Goal: Contribute content: Contribute content

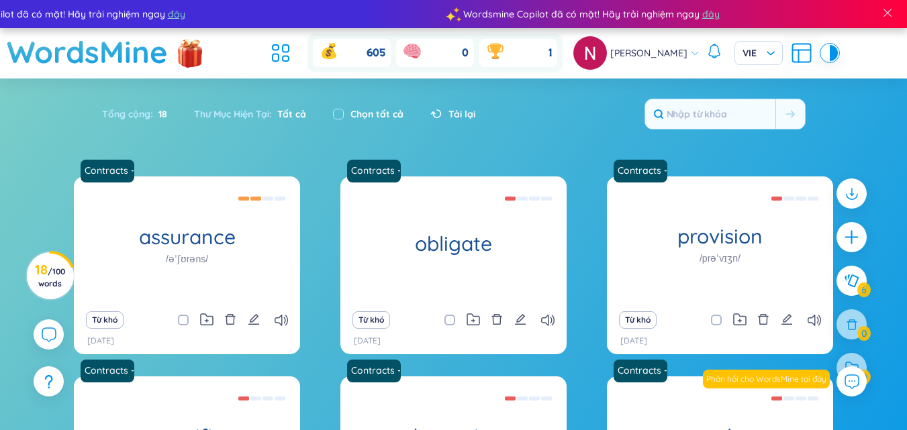
click at [287, 39] on ul at bounding box center [284, 53] width 36 height 30
click at [285, 50] on icon at bounding box center [281, 53] width 24 height 24
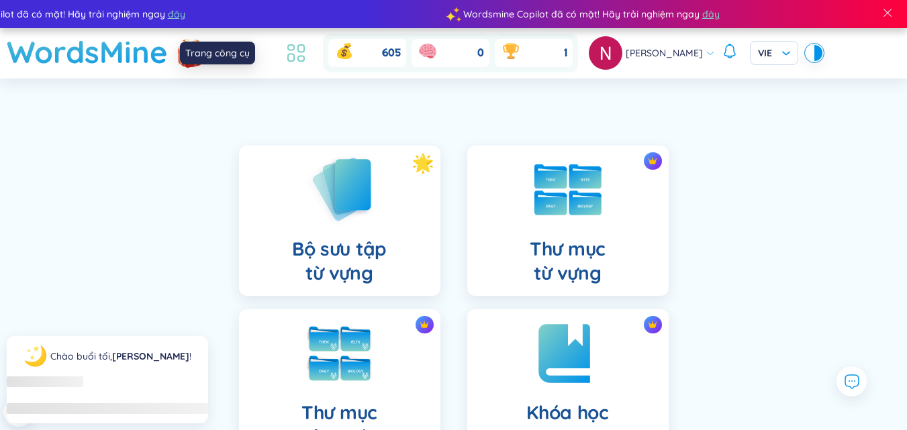
click at [286, 50] on icon at bounding box center [296, 53] width 24 height 24
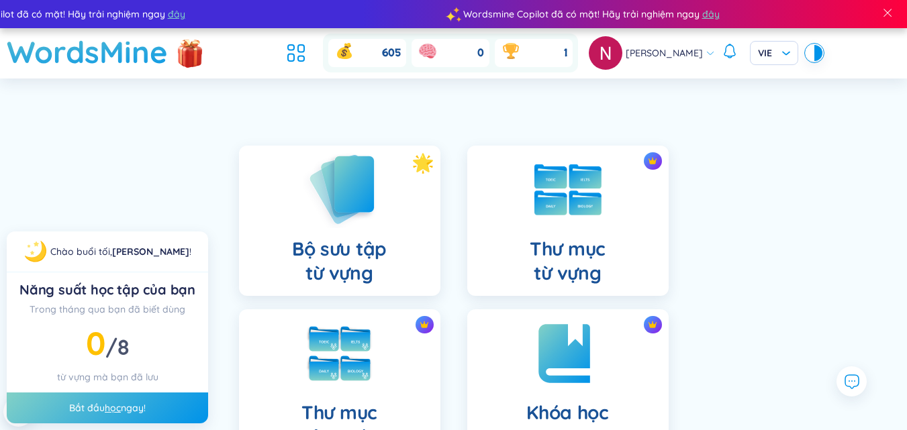
click at [372, 181] on img at bounding box center [340, 189] width 74 height 77
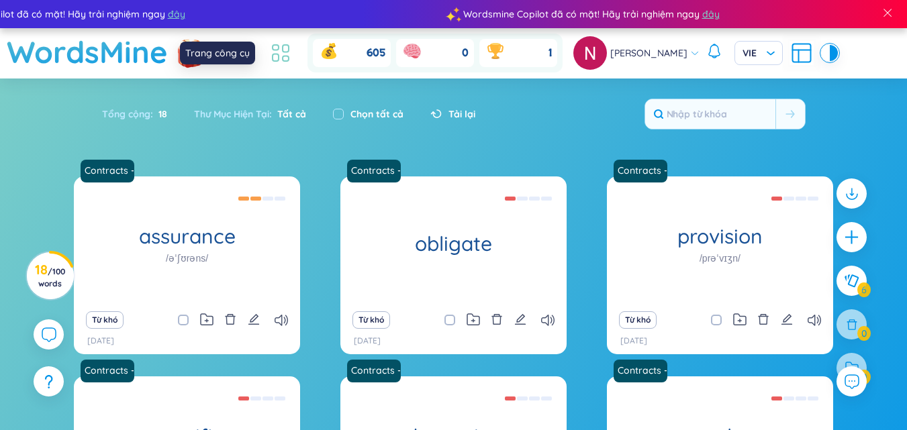
click at [289, 52] on icon at bounding box center [281, 53] width 24 height 24
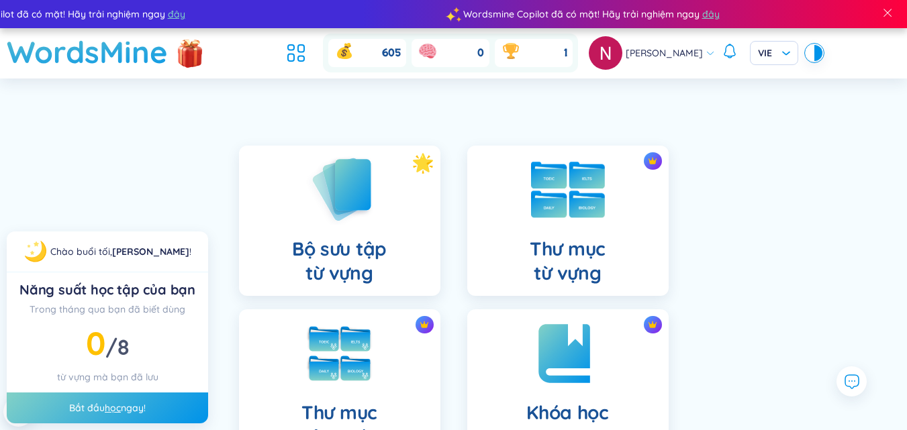
click at [589, 181] on img at bounding box center [568, 190] width 74 height 56
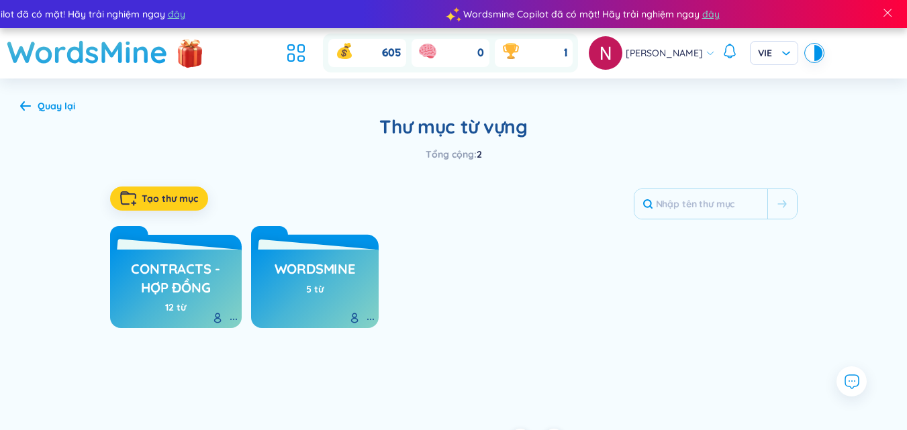
click at [186, 204] on span "Tạo thư mục" at bounding box center [170, 198] width 56 height 13
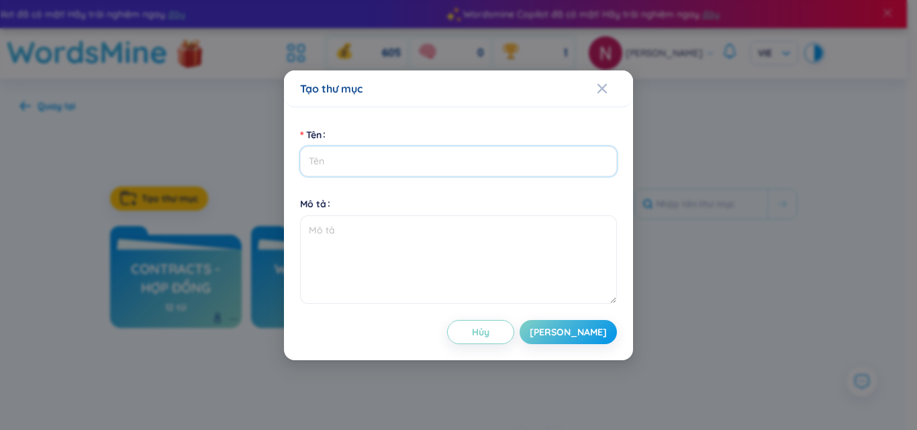
paste input "Marketing - Nghiên Cứu Thị Trường"
type input "Marketing - Nghiên Cứu Thị Trường"
click at [589, 338] on span "[PERSON_NAME]" at bounding box center [568, 332] width 77 height 13
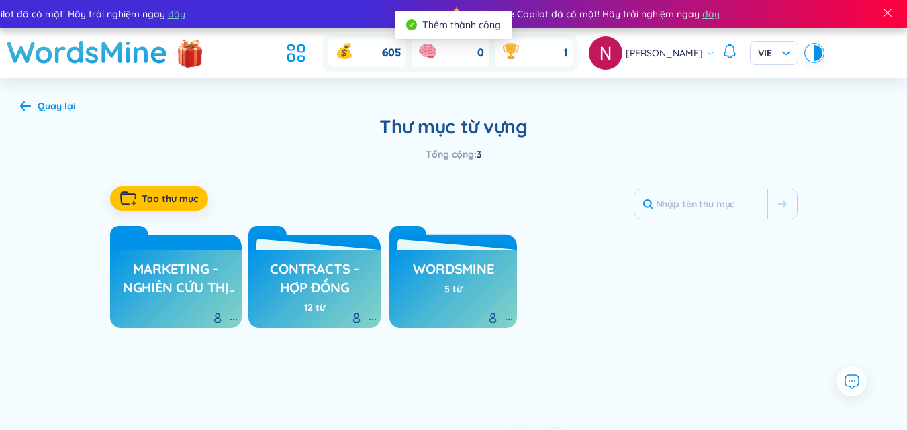
click at [175, 282] on h3 "Marketing - Nghiên Cứu Thị Trường" at bounding box center [176, 278] width 119 height 37
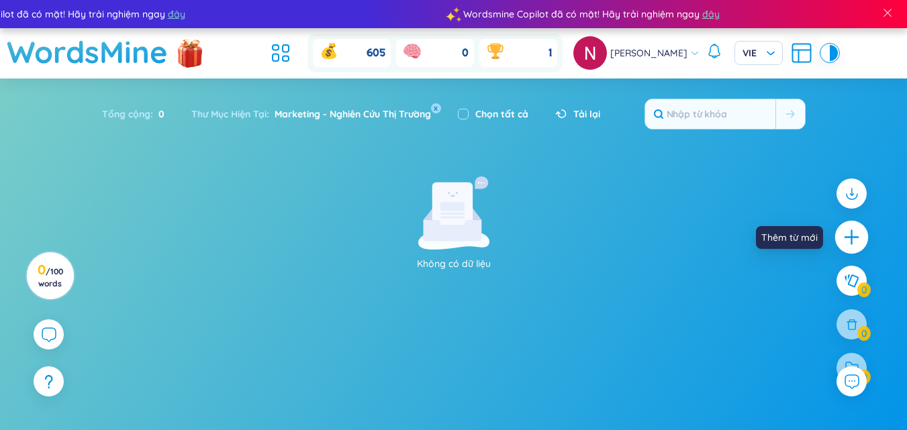
click at [857, 230] on icon "plus" at bounding box center [851, 237] width 19 height 19
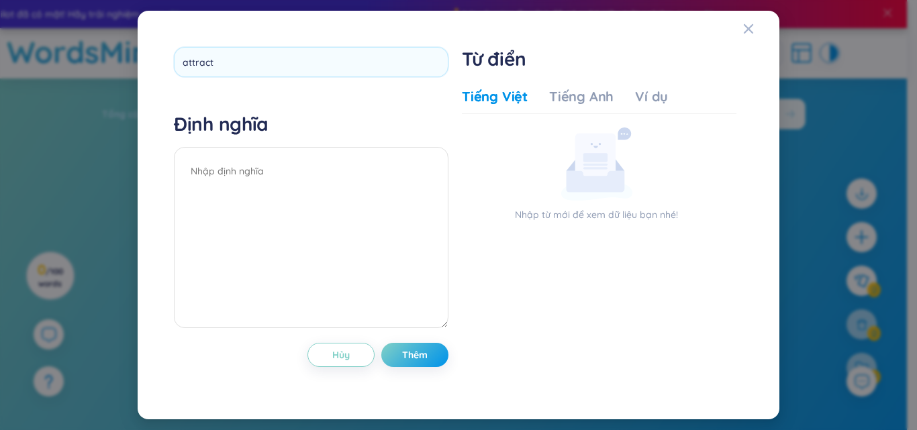
type input "attract"
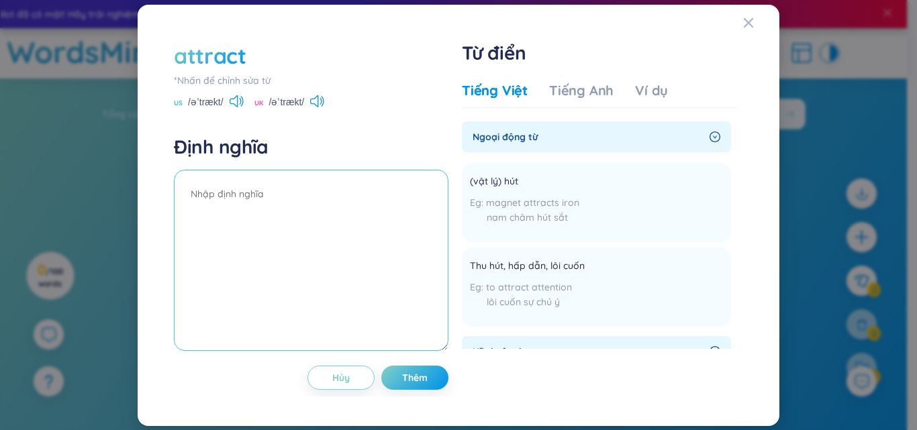
click at [300, 191] on textarea at bounding box center [311, 260] width 275 height 181
paste textarea "Giải thích: to draw by appeal Từ loại: (v): hấp dẫn, lôi cuốn, thu hút Ví dụ: T…"
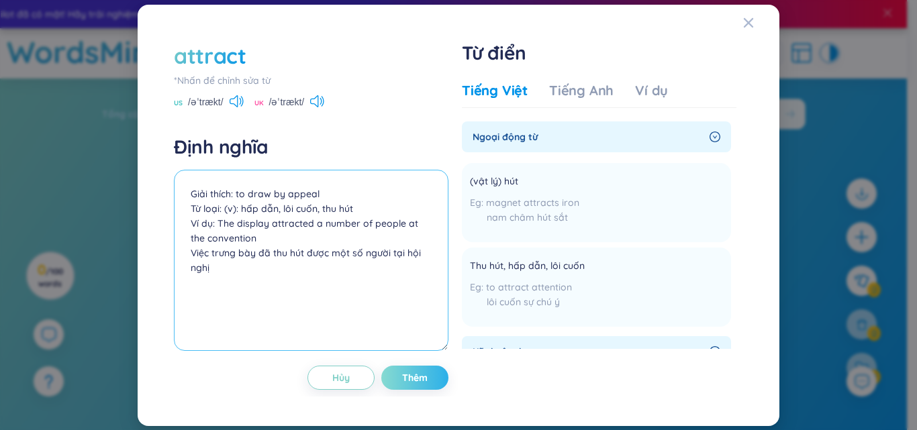
type textarea "Giải thích: to draw by appeal Từ loại: (v): hấp dẫn, lôi cuốn, thu hút Ví dụ: T…"
click at [428, 377] on button "Thêm" at bounding box center [414, 378] width 67 height 24
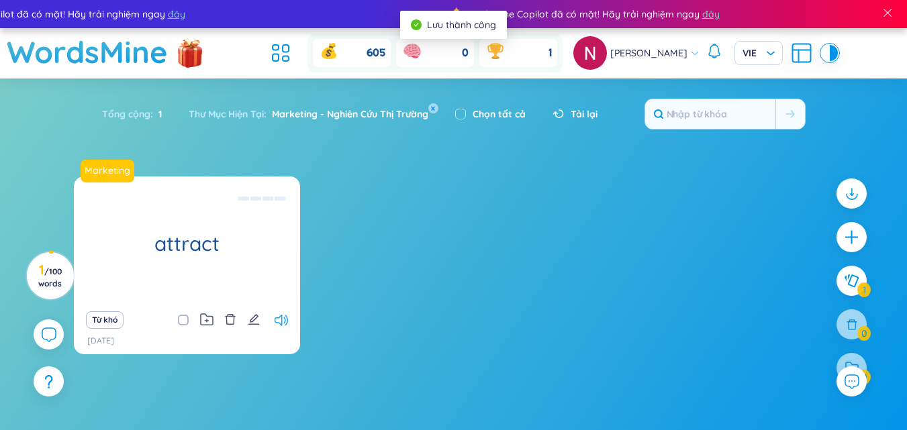
click at [285, 318] on icon at bounding box center [281, 320] width 13 height 11
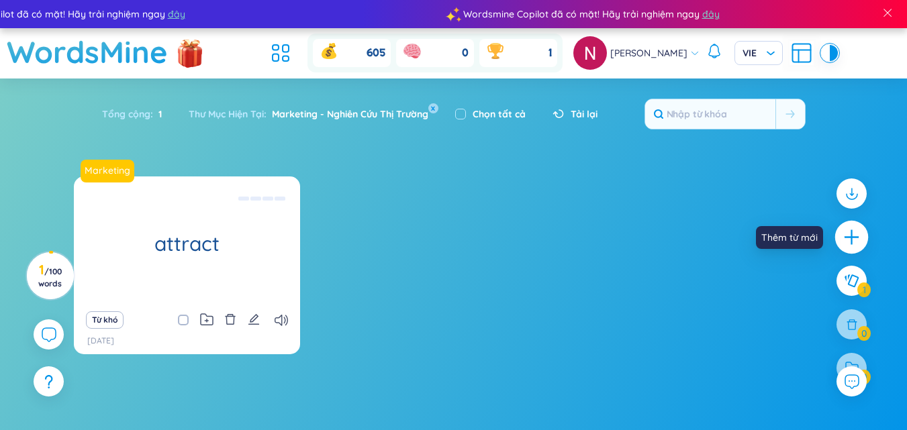
click at [855, 234] on icon "plus" at bounding box center [851, 237] width 19 height 19
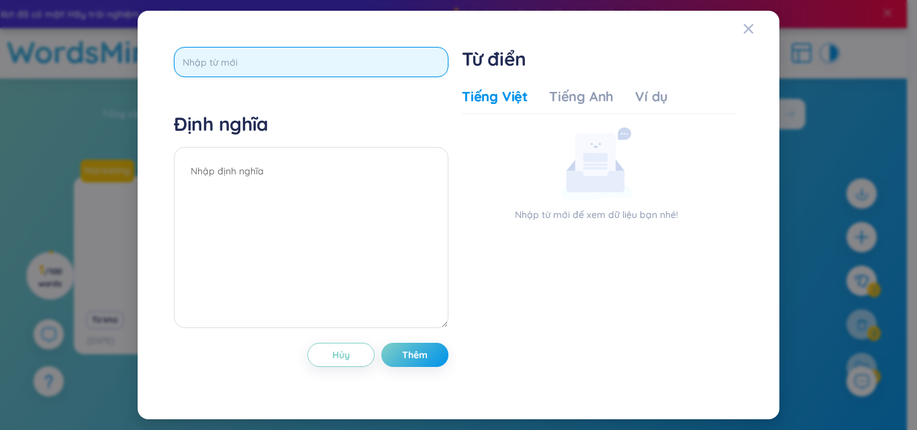
click at [297, 75] on input "text" at bounding box center [311, 62] width 275 height 30
paste input "compare"
type input "compare"
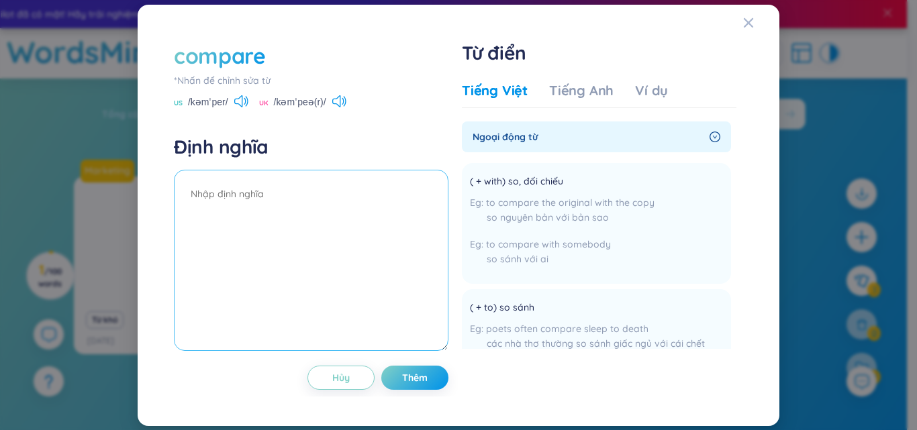
click at [269, 221] on textarea at bounding box center [311, 260] width 275 height 181
paste textarea "Giải thích: to examine people or things to see how they are similar and how the…"
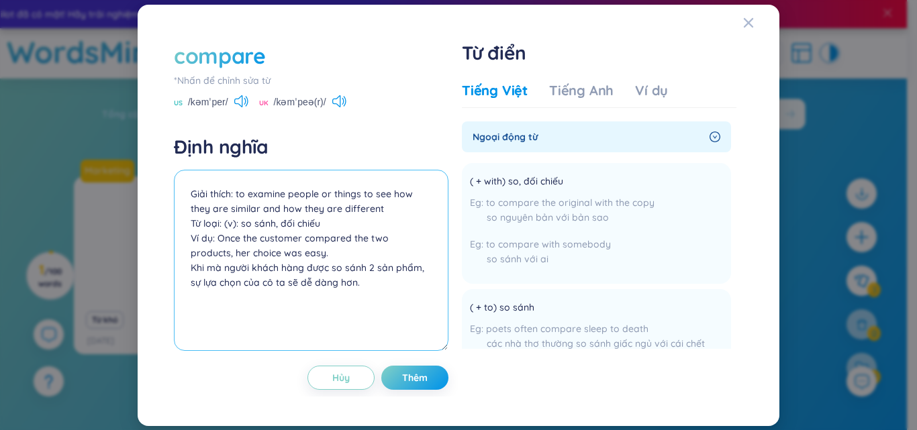
click at [373, 301] on textarea "Giải thích: to examine people or things to see how they are similar and how the…" at bounding box center [311, 260] width 275 height 181
type textarea "Giải thích: to examine people or things to see how they are similar and how the…"
click at [403, 373] on span "Thêm" at bounding box center [415, 377] width 26 height 13
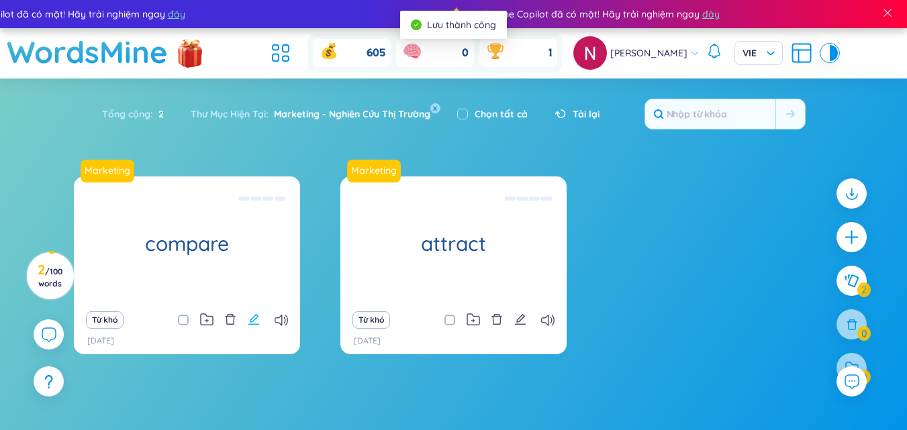
click at [252, 313] on icon "edit" at bounding box center [254, 319] width 12 height 12
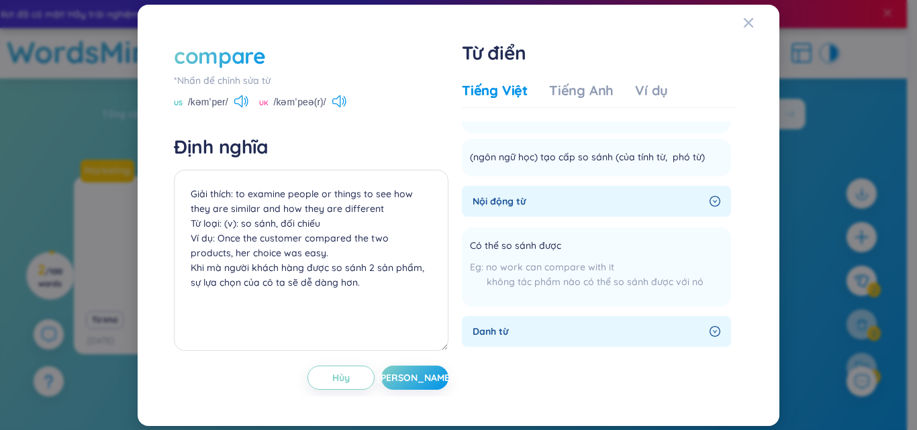
scroll to position [238, 0]
click at [753, 25] on icon "Close" at bounding box center [748, 22] width 11 height 11
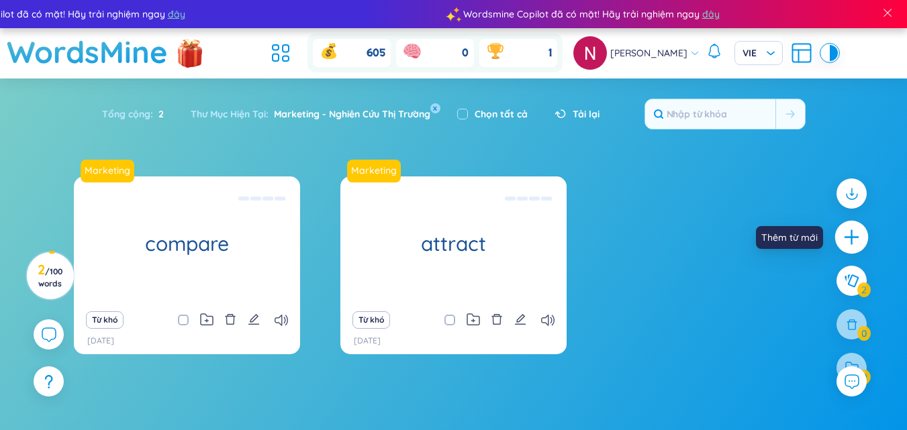
click at [853, 245] on icon "plus" at bounding box center [851, 237] width 19 height 19
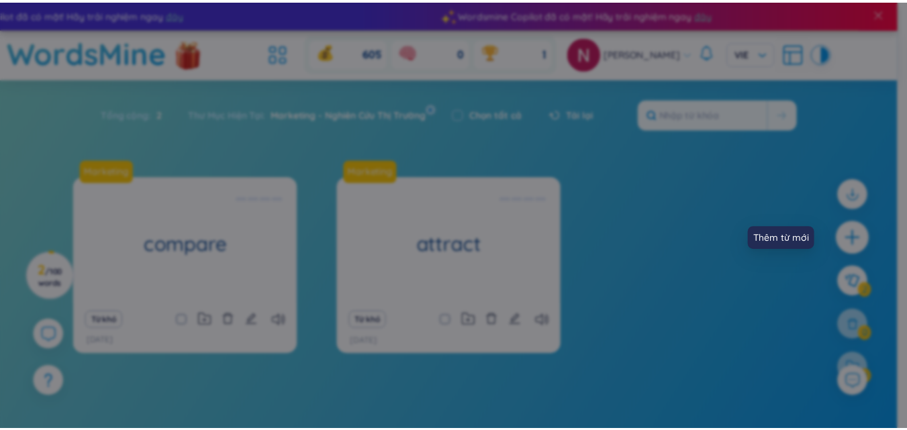
scroll to position [0, 0]
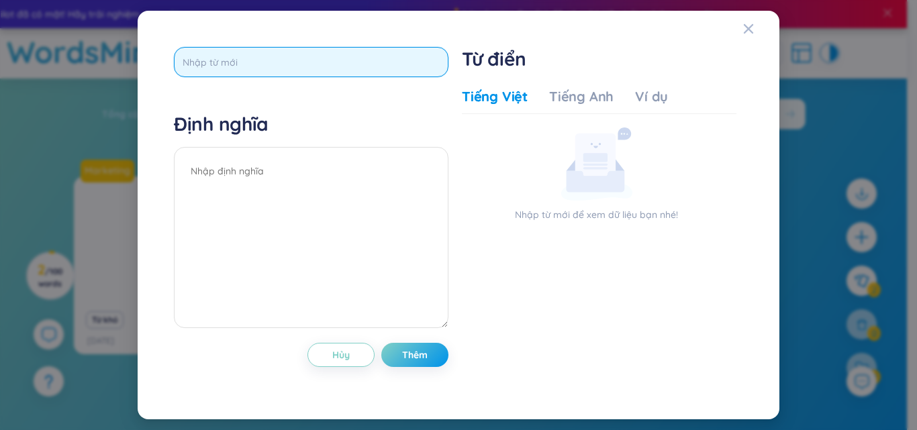
click at [396, 65] on input "text" at bounding box center [311, 62] width 275 height 30
paste input "competition"
type input "competition"
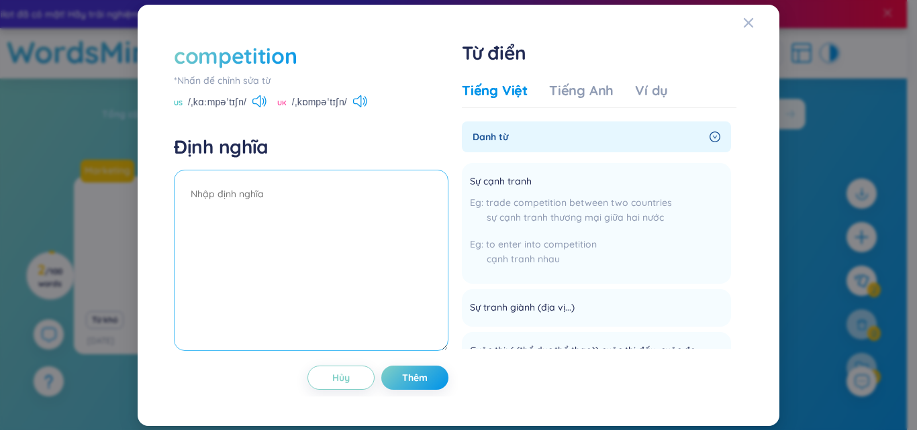
click at [330, 195] on textarea at bounding box center [311, 260] width 275 height 181
paste textarea "Giải thích: a situation in which people or organizations compete with each othe…"
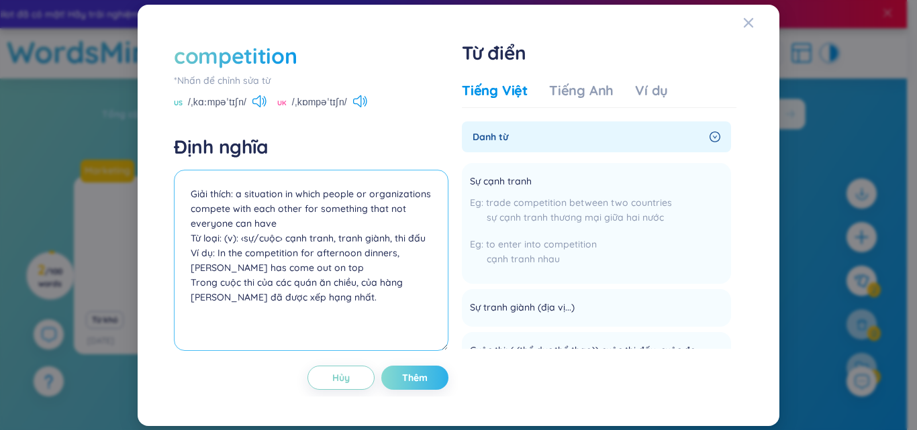
type textarea "Giải thích: a situation in which people or organizations compete with each othe…"
click at [400, 369] on button "Thêm" at bounding box center [414, 378] width 67 height 24
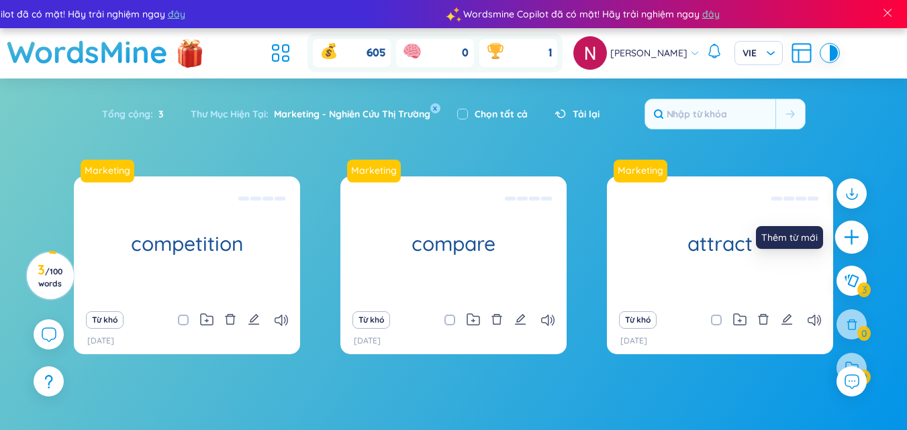
click at [850, 228] on icon "plus" at bounding box center [851, 237] width 19 height 19
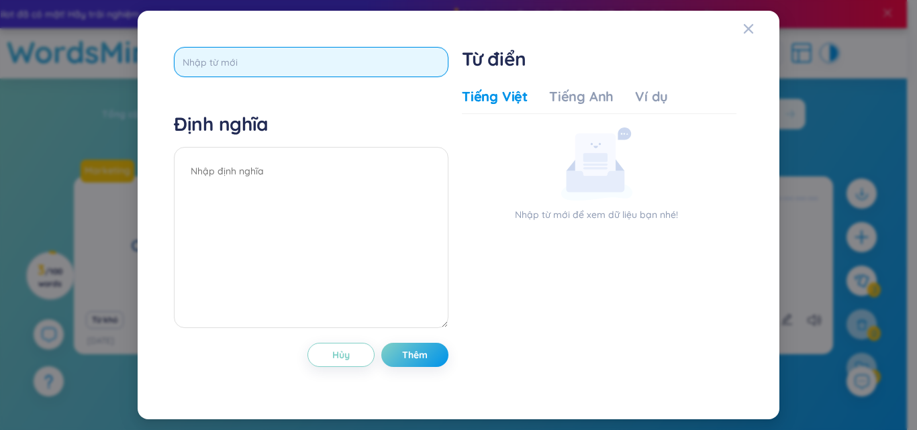
click at [358, 65] on input "text" at bounding box center [311, 62] width 275 height 30
paste input "consume"
type input "consume"
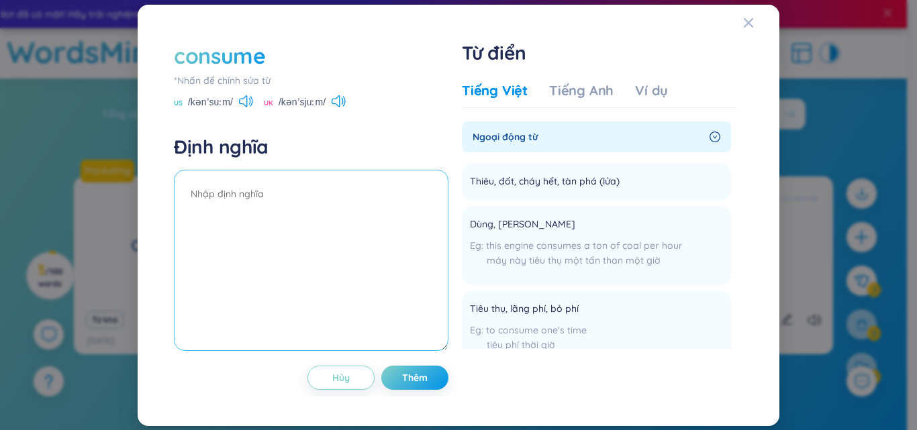
click at [278, 194] on textarea at bounding box center [311, 260] width 275 height 181
paste textarea "Giải thích: to use something, especially fuel, engery or time Từ loại: (v): tiê…"
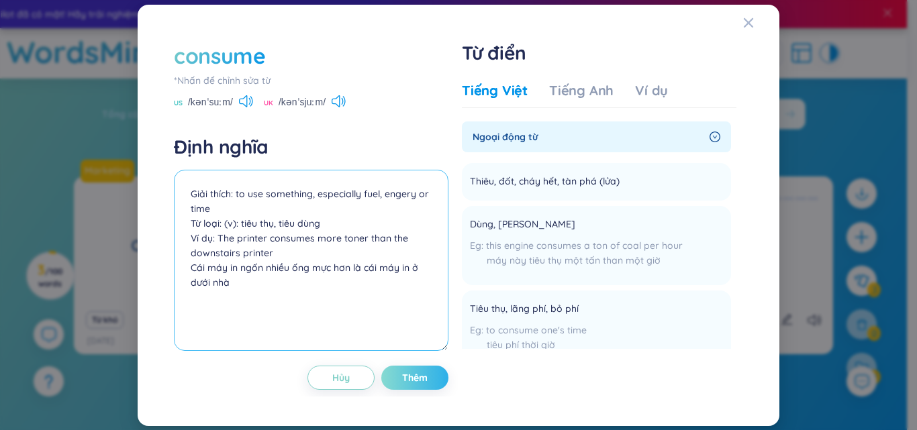
type textarea "Giải thích: to use something, especially fuel, engery or time Từ loại: (v): tiê…"
click at [430, 377] on button "Thêm" at bounding box center [414, 378] width 67 height 24
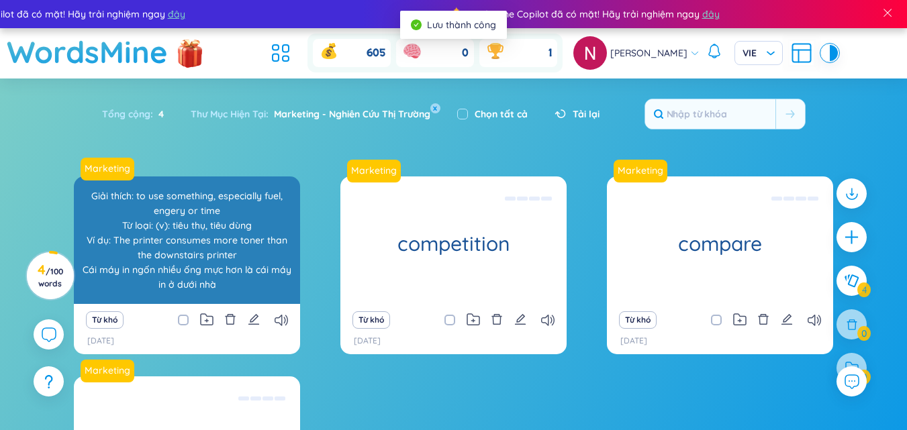
click at [187, 224] on div "Giải thích: to use something, especially fuel, engery or time Từ loại: (v): tiê…" at bounding box center [187, 240] width 213 height 121
click at [217, 251] on div "Giải thích: to use something, especially fuel, engery or time Từ loại: (v): tiê…" at bounding box center [187, 240] width 213 height 121
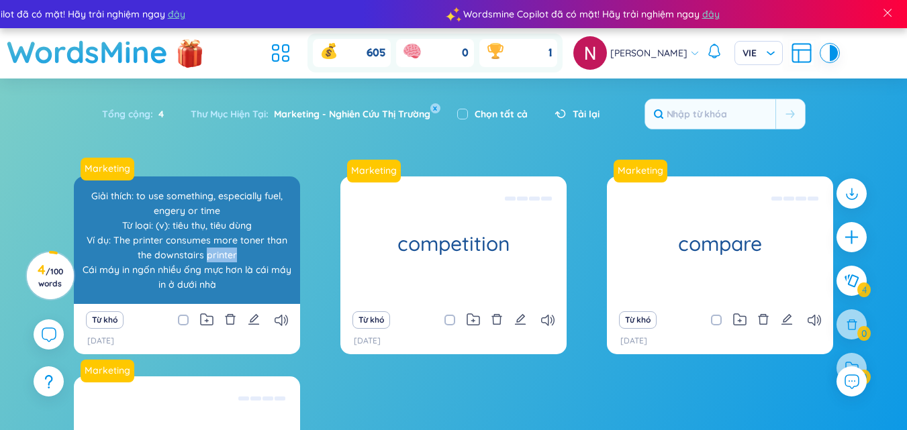
click at [217, 251] on div "Giải thích: to use something, especially fuel, engery or time Từ loại: (v): tiê…" at bounding box center [187, 240] width 213 height 121
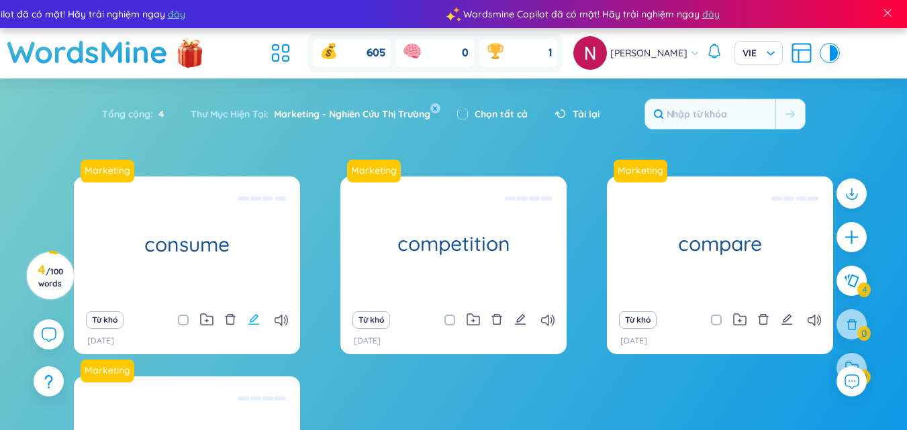
click at [258, 313] on icon "edit" at bounding box center [254, 319] width 12 height 12
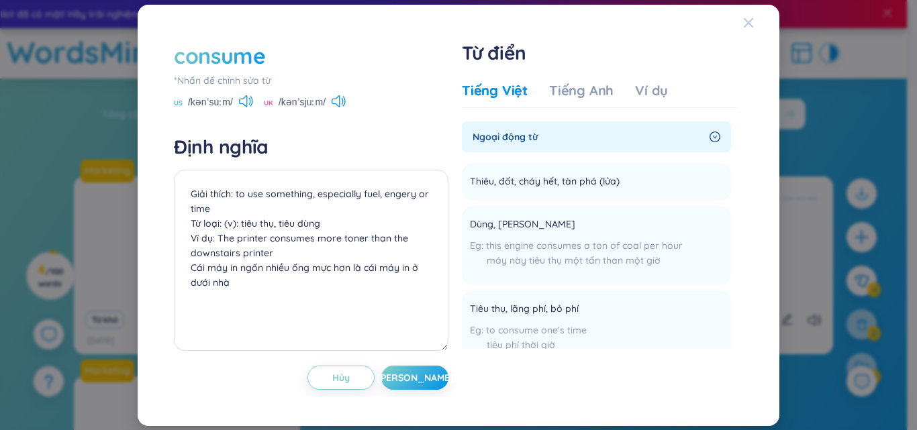
click at [748, 23] on icon "Close" at bounding box center [748, 21] width 9 height 9
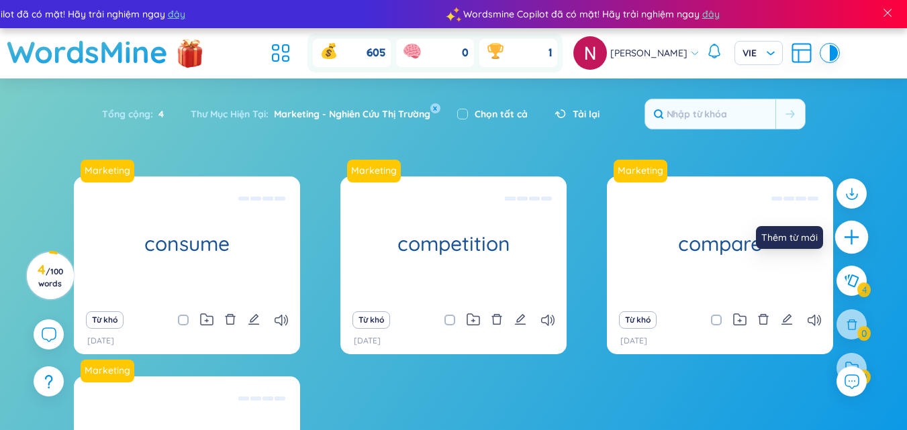
click at [853, 240] on icon "plus" at bounding box center [851, 237] width 19 height 19
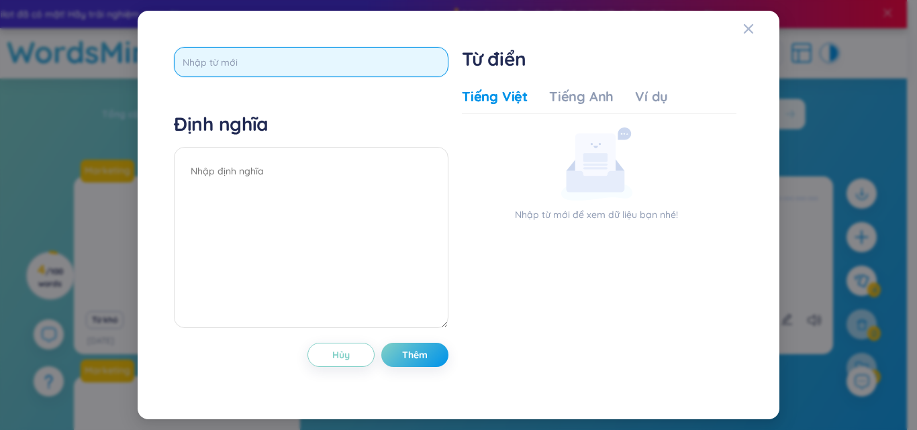
click at [286, 54] on input "text" at bounding box center [311, 62] width 275 height 30
paste input "convince"
type input "convince"
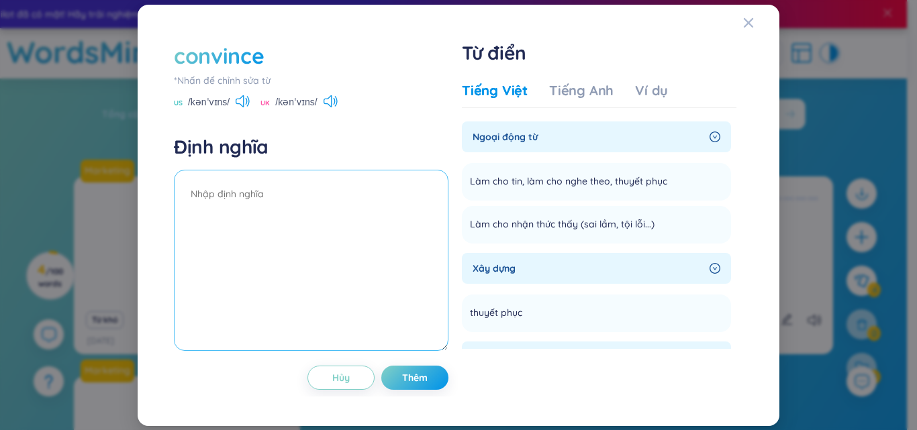
click at [264, 204] on textarea at bounding box center [311, 260] width 275 height 181
paste textarea "Giải thích: to make somebody / yourselft believe that something is true Từ loại…"
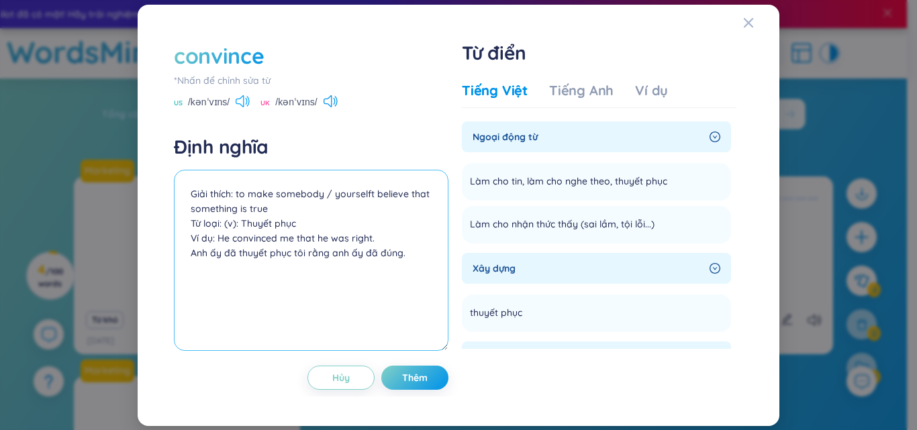
type textarea "Giải thích: to make somebody / yourselft believe that something is true Từ loại…"
click at [244, 97] on icon at bounding box center [240, 101] width 8 height 12
click at [247, 104] on icon at bounding box center [243, 101] width 14 height 12
click at [420, 376] on span "Thêm" at bounding box center [415, 377] width 26 height 13
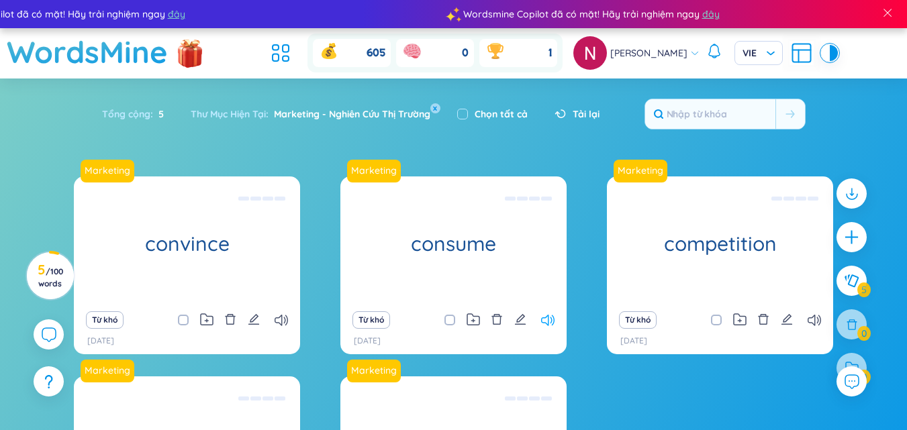
click at [542, 322] on icon at bounding box center [547, 320] width 13 height 11
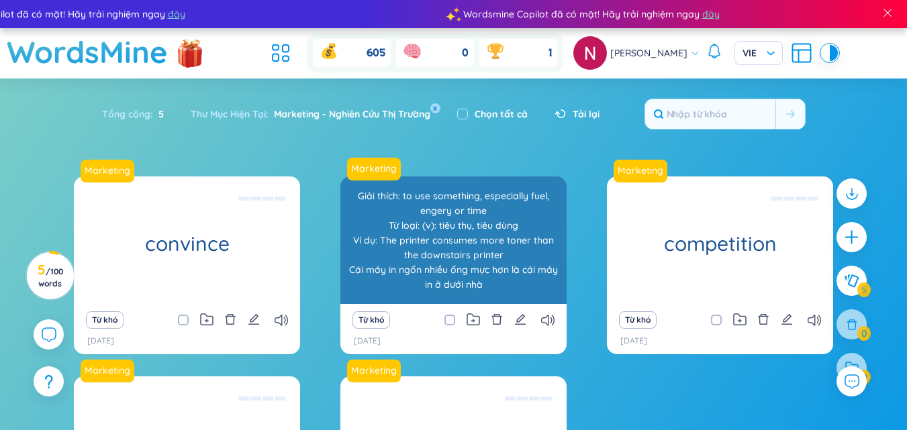
click at [518, 264] on div "consume Giải thích: to use something, especially fuel, engery or time Từ loại: …" at bounding box center [453, 241] width 226 height 128
click at [518, 264] on div "Giải thích: to use something, especially fuel, engery or time Từ loại: (v): tiê…" at bounding box center [453, 240] width 213 height 121
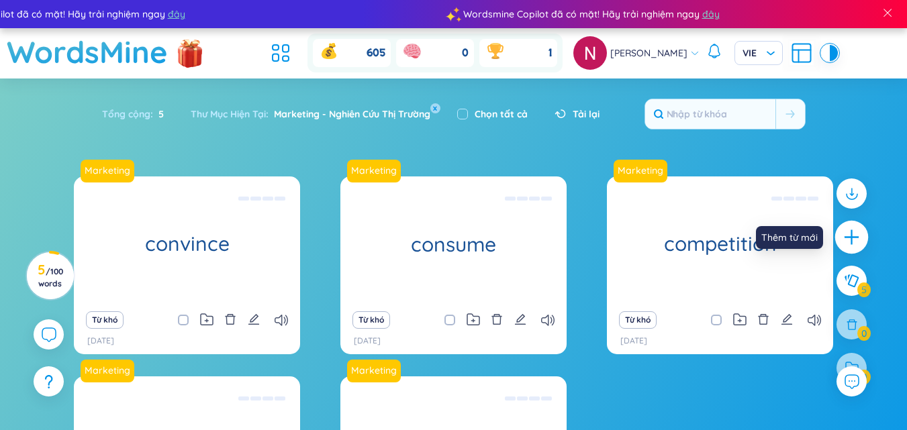
click at [845, 243] on icon "plus" at bounding box center [851, 237] width 19 height 19
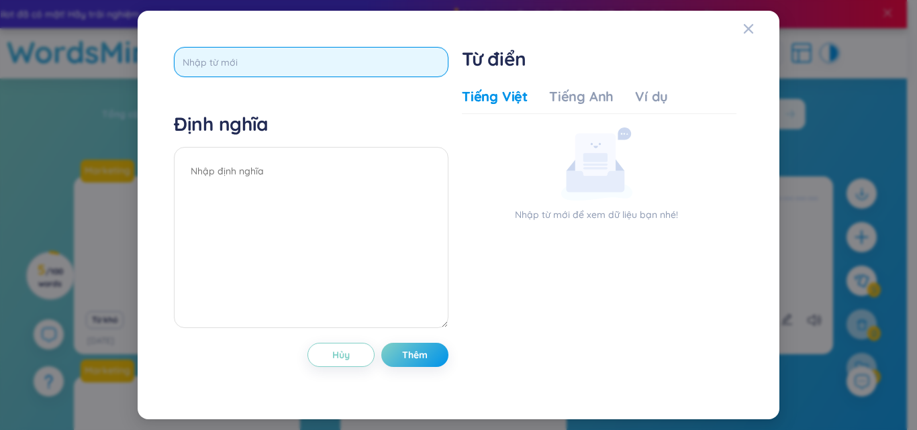
click at [348, 64] on input "text" at bounding box center [311, 62] width 275 height 30
paste input "currently"
type input "currently"
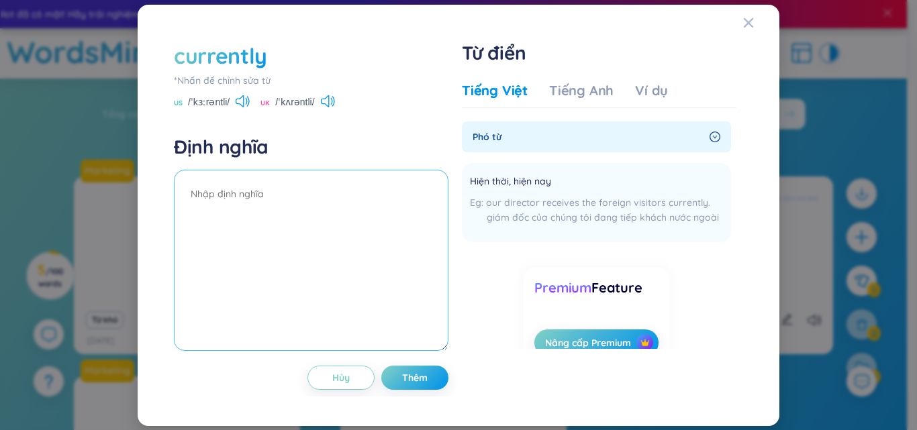
click at [277, 229] on textarea at bounding box center [311, 260] width 275 height 181
paste textarea "Giải thích: at the present time Từ loại: (adv): hiện thời, hiện nay, lúc này Ví…"
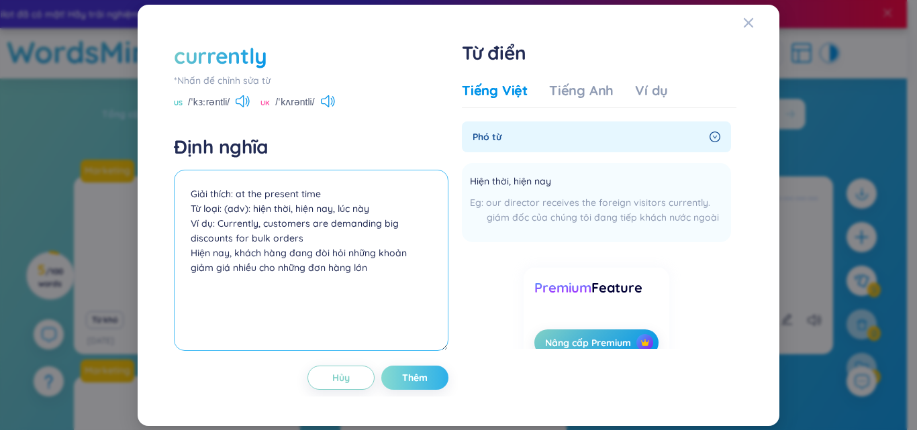
type textarea "Giải thích: at the present time Từ loại: (adv): hiện thời, hiện nay, lúc này Ví…"
click at [432, 385] on button "Thêm" at bounding box center [414, 378] width 67 height 24
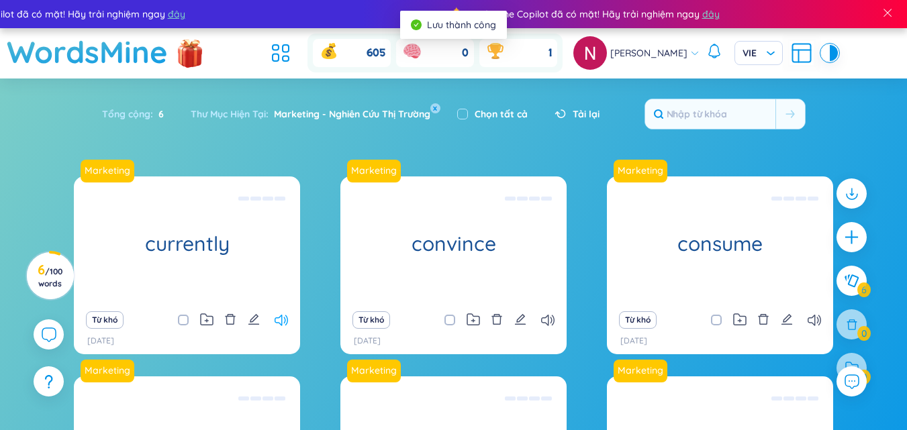
click at [284, 326] on icon at bounding box center [281, 320] width 13 height 11
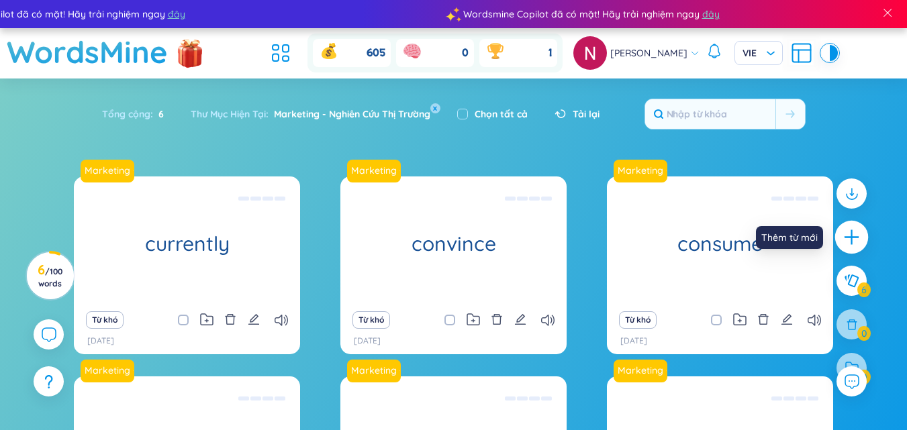
click at [846, 238] on icon "plus" at bounding box center [851, 237] width 19 height 19
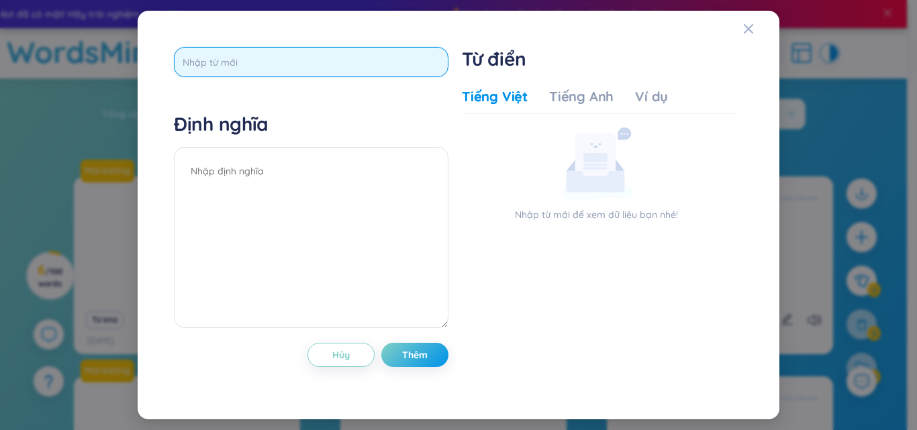
click at [342, 73] on input "text" at bounding box center [311, 62] width 275 height 30
paste input "fad"
type input "fad"
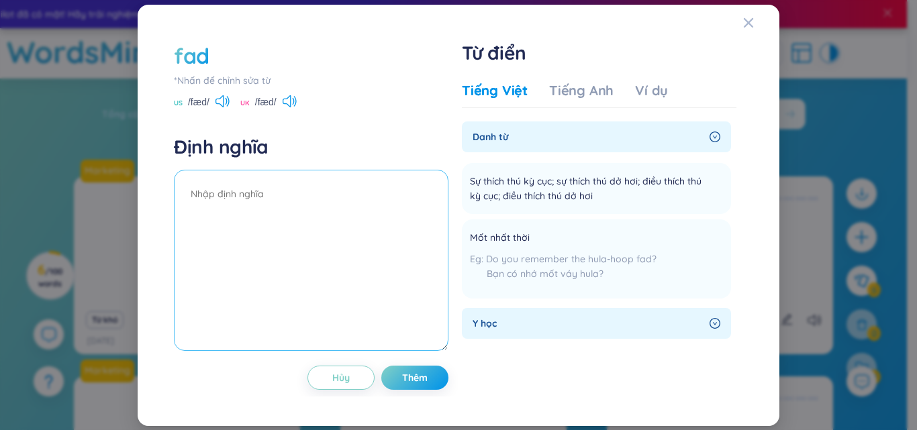
click at [269, 214] on textarea at bounding box center [311, 260] width 275 height 181
paste textarea "Giải thích: something that people are interested in for only a short period of …"
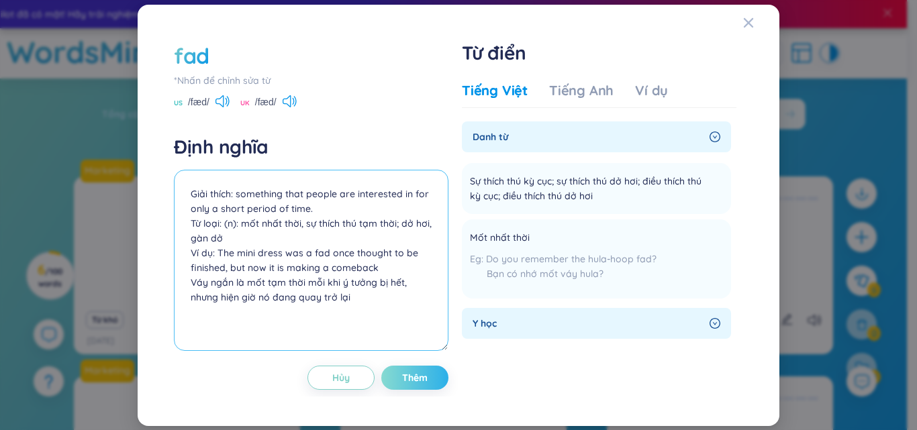
type textarea "Giải thích: something that people are interested in for only a short period of …"
click at [424, 377] on span "Thêm" at bounding box center [415, 377] width 26 height 13
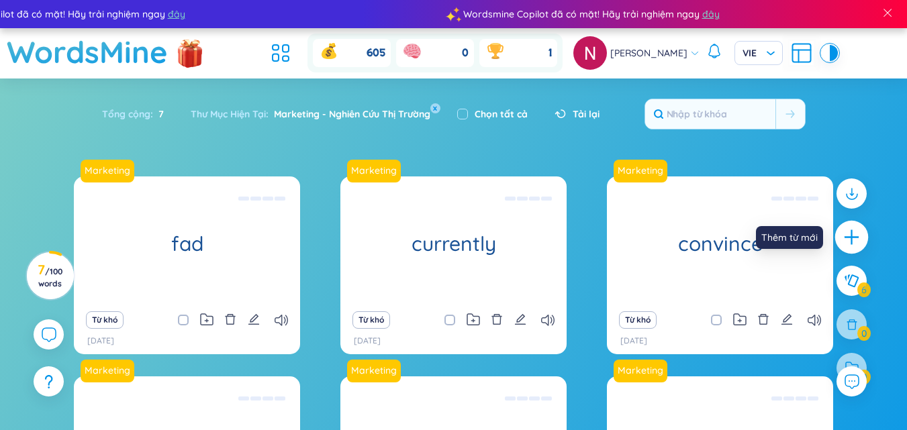
click at [851, 236] on icon "plus" at bounding box center [851, 237] width 1 height 15
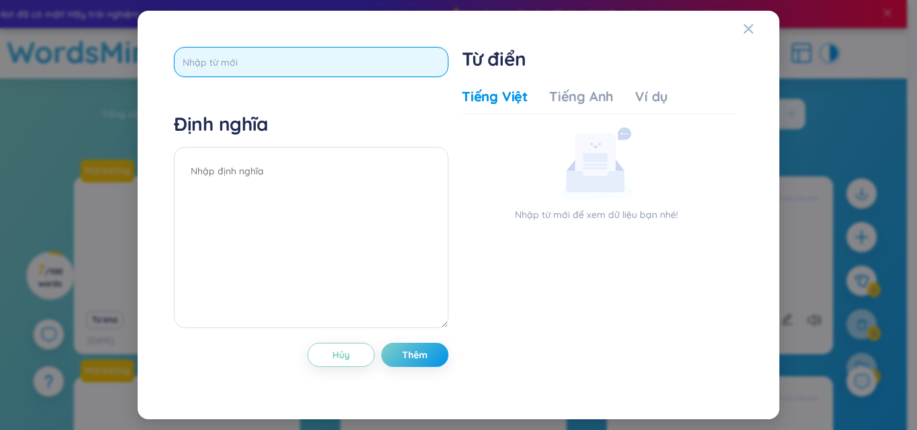
click at [375, 73] on input "text" at bounding box center [311, 62] width 275 height 30
paste input "inspiration"
type input "inspiration"
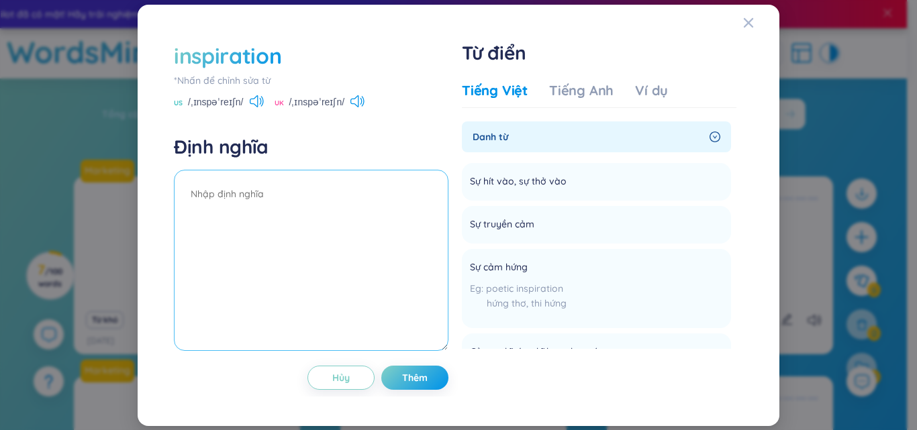
click at [246, 210] on textarea at bounding box center [311, 260] width 275 height 181
paste textarea "Giải thích: a thing or person that arouses a feeling Từ loại: (n): ‹sự/người/vậ…"
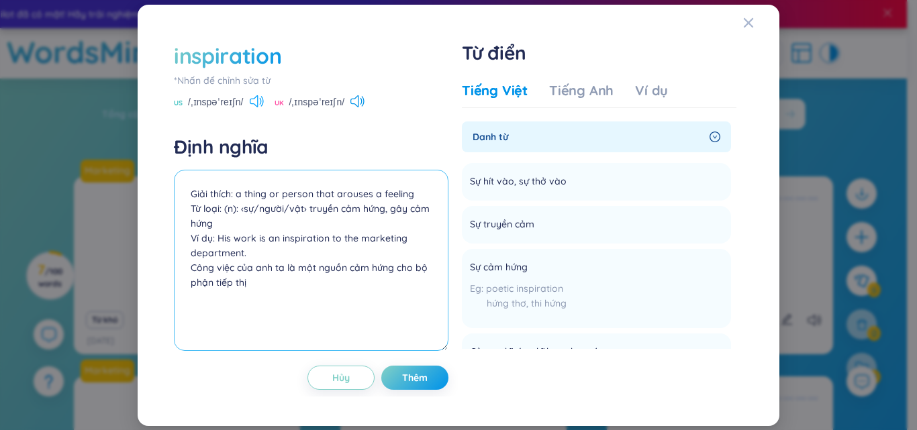
type textarea "Giải thích: a thing or person that arouses a feeling Từ loại: (n): ‹sự/người/vậ…"
click at [258, 107] on icon at bounding box center [257, 101] width 14 height 12
click at [360, 98] on icon at bounding box center [357, 101] width 14 height 12
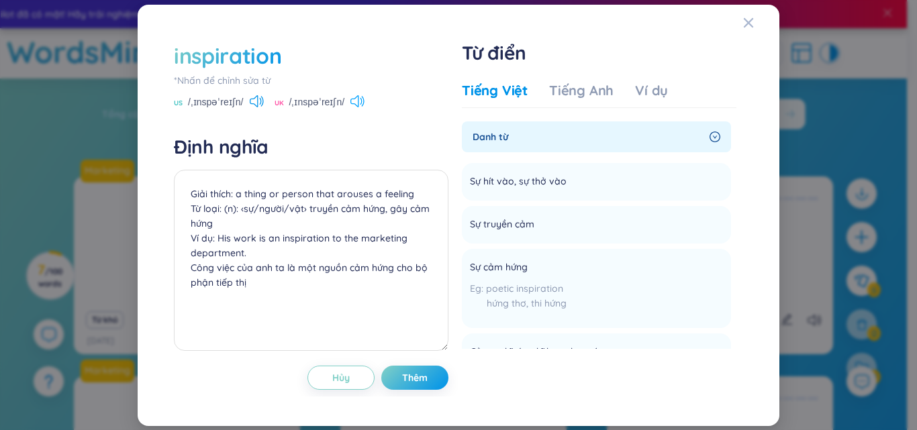
click at [360, 98] on icon at bounding box center [357, 101] width 14 height 12
click at [362, 97] on icon at bounding box center [363, 101] width 3 height 10
click at [421, 378] on span "Thêm" at bounding box center [415, 377] width 26 height 13
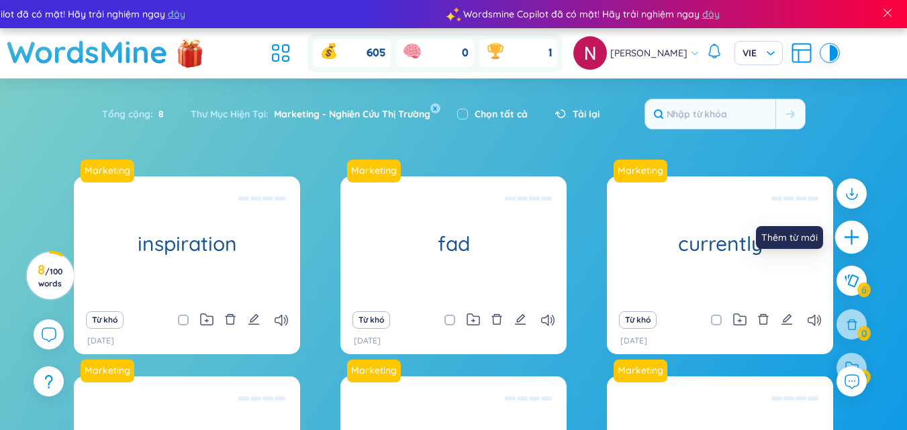
click at [848, 232] on icon "plus" at bounding box center [851, 237] width 19 height 19
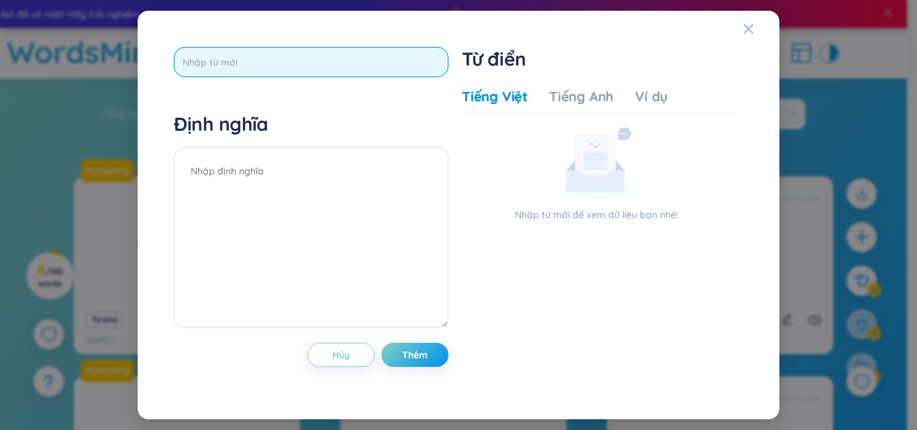
click at [352, 66] on input "text" at bounding box center [311, 62] width 275 height 30
paste input "market"
type input "market"
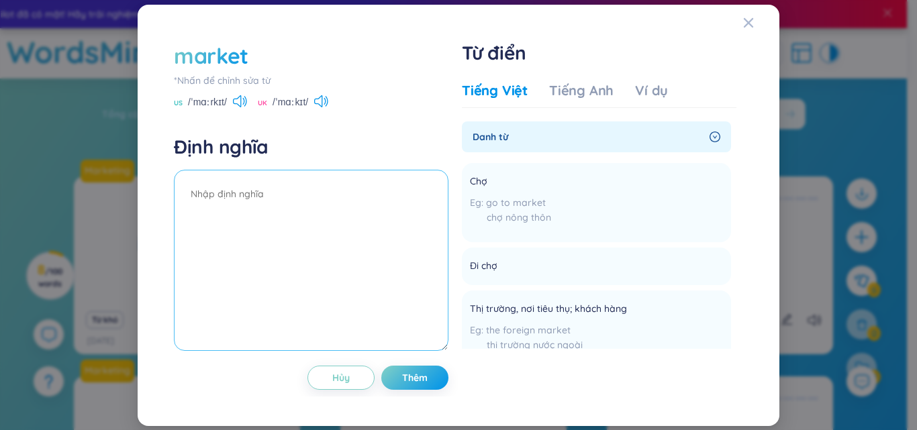
click at [293, 197] on textarea at bounding box center [311, 260] width 275 height 181
paste textarea "Giải thích: to advertise and offer a product for sale Từ loại: (v): thị trường,…"
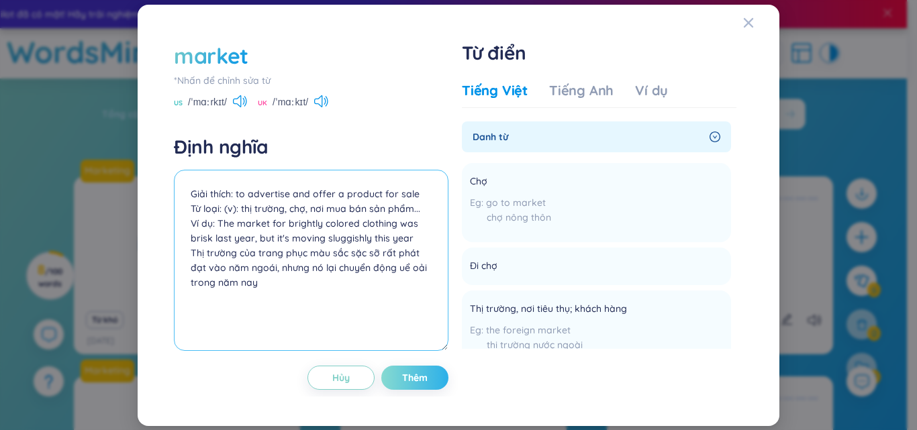
type textarea "Giải thích: to advertise and offer a product for sale Từ loại: (v): thị trường,…"
click at [423, 375] on span "Thêm" at bounding box center [415, 377] width 26 height 13
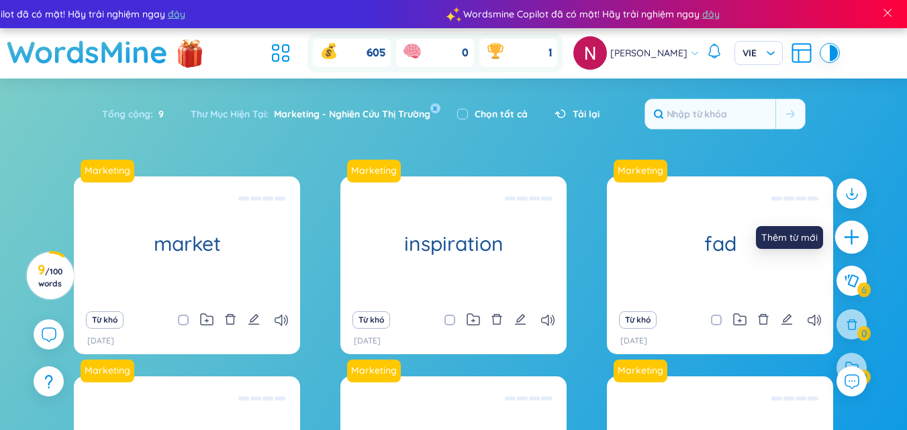
click at [845, 235] on icon "plus" at bounding box center [851, 237] width 19 height 19
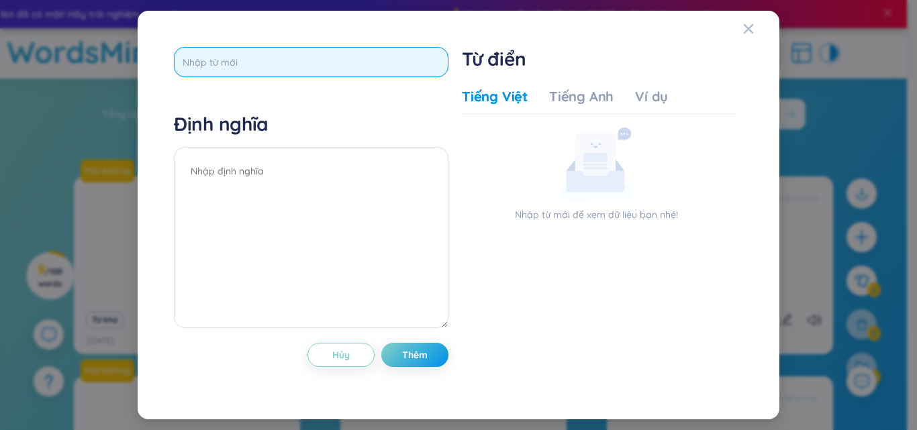
click at [322, 58] on input "text" at bounding box center [311, 62] width 275 height 30
paste input "persuasion"
type input "persuasion"
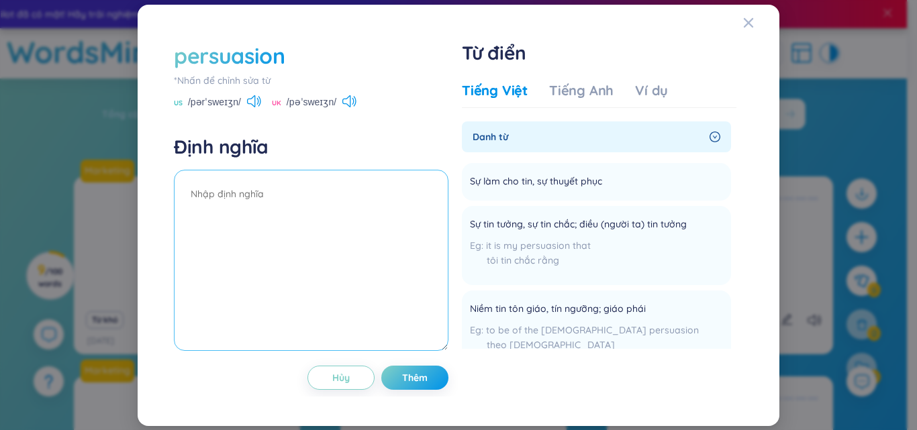
click at [293, 191] on textarea at bounding box center [311, 260] width 275 height 181
paste textarea "Giải thích: the power to influence, a deep conviction or belief. Từ loại: (n): …"
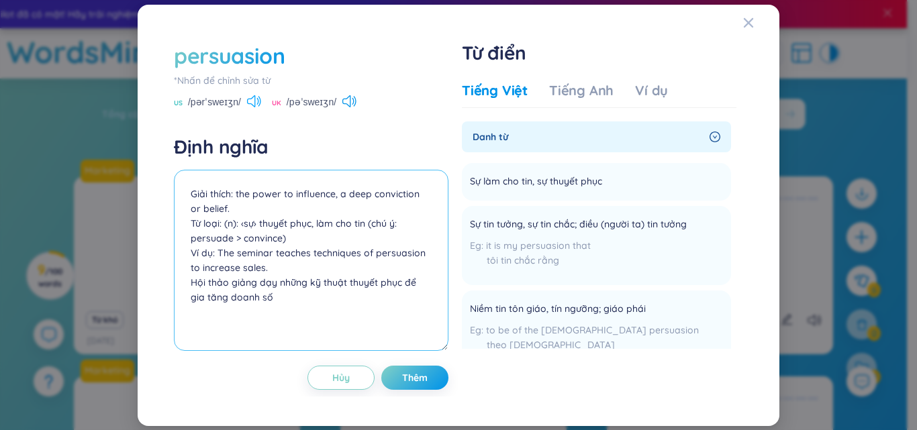
type textarea "Giải thích: the power to influence, a deep conviction or belief. Từ loại: (n): …"
click at [250, 103] on icon at bounding box center [254, 101] width 14 height 12
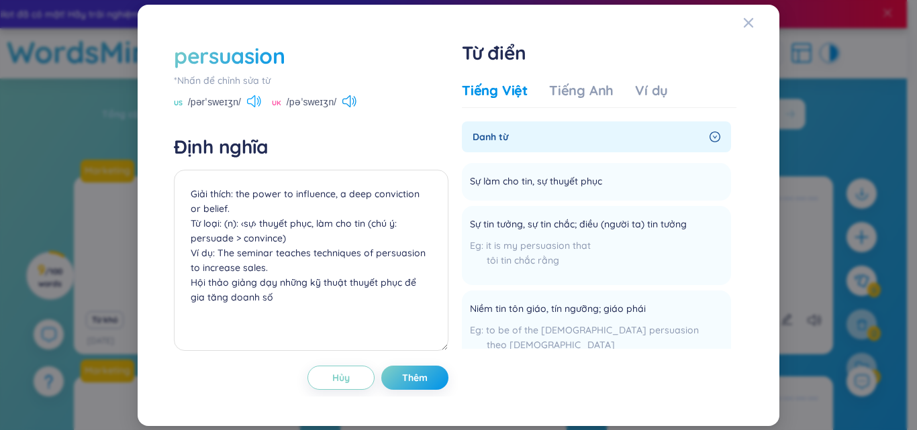
click at [250, 103] on icon at bounding box center [254, 101] width 14 height 12
click at [427, 371] on span "Thêm" at bounding box center [415, 377] width 26 height 13
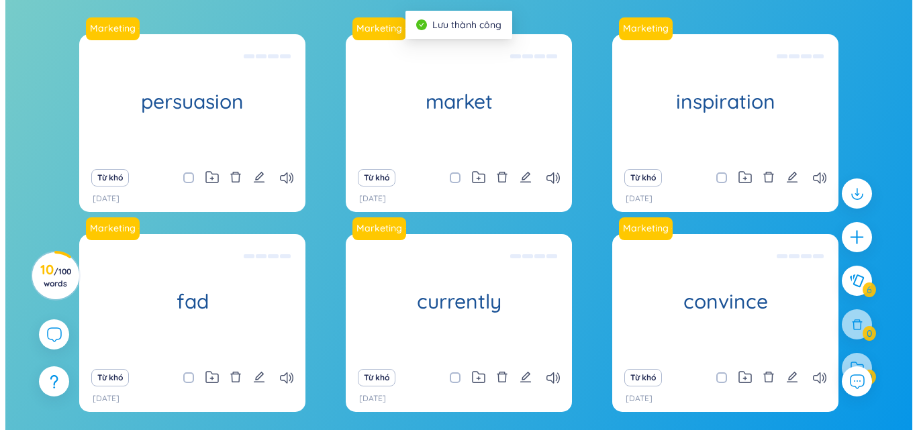
scroll to position [142, 0]
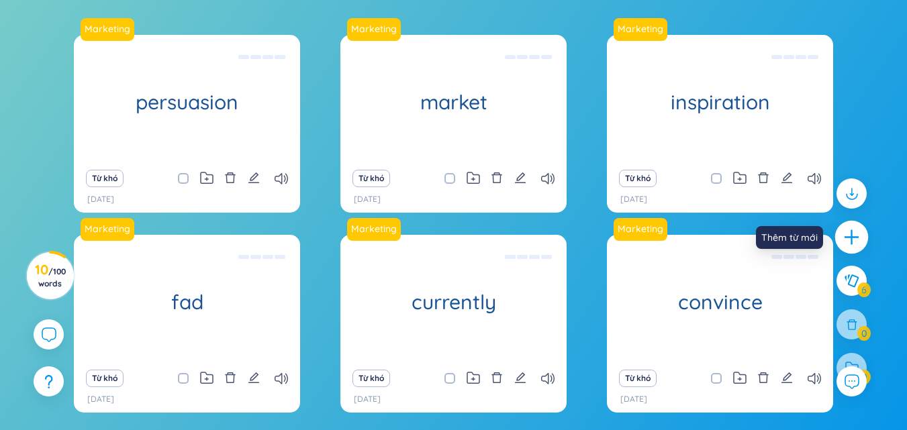
click at [863, 229] on div at bounding box center [852, 238] width 34 height 34
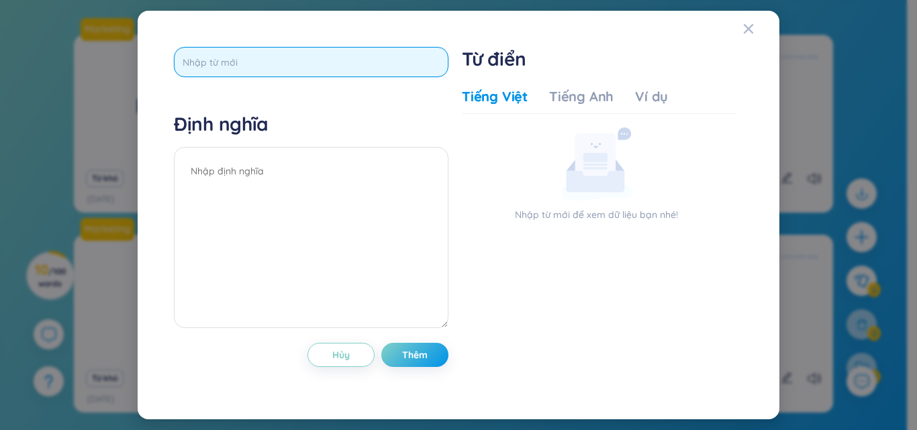
click at [264, 54] on input "text" at bounding box center [311, 62] width 275 height 30
paste input "productive"
type input "productive"
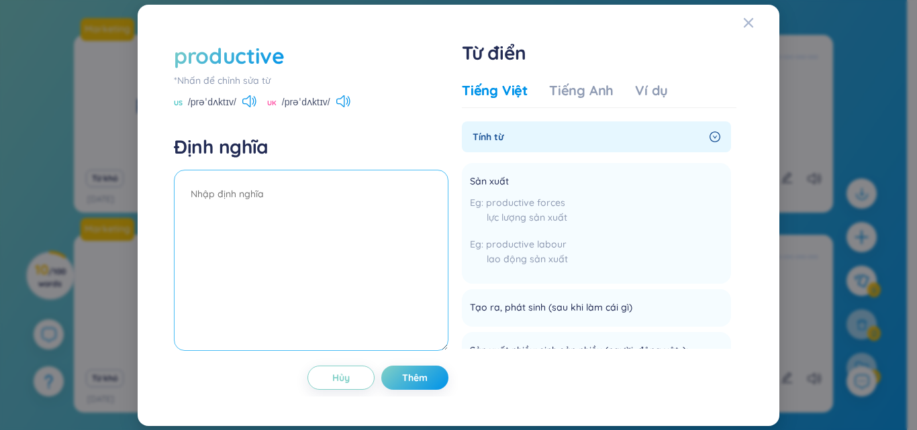
click at [252, 202] on textarea at bounding box center [311, 260] width 275 height 181
paste textarea "Giải thích: making goods or growing crops. Từ loại: (adj): sản xuất, sinh sản; …"
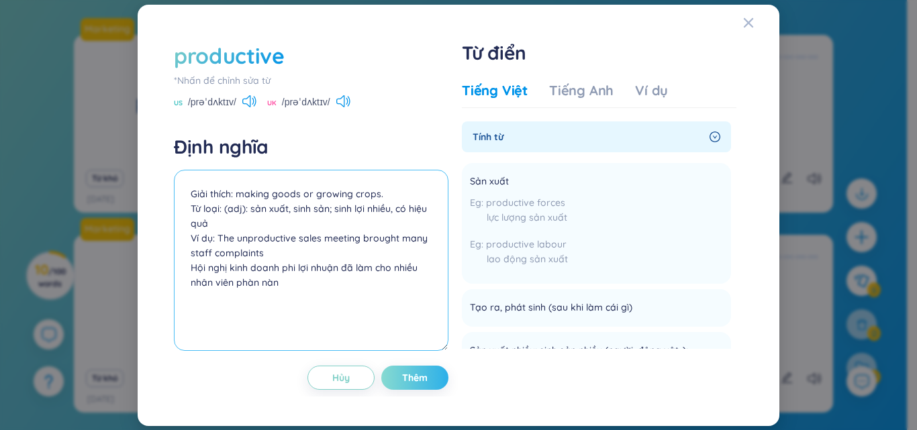
type textarea "Giải thích: making goods or growing crops. Từ loại: (adj): sản xuất, sinh sản; …"
click at [424, 383] on span "Thêm" at bounding box center [415, 377] width 26 height 13
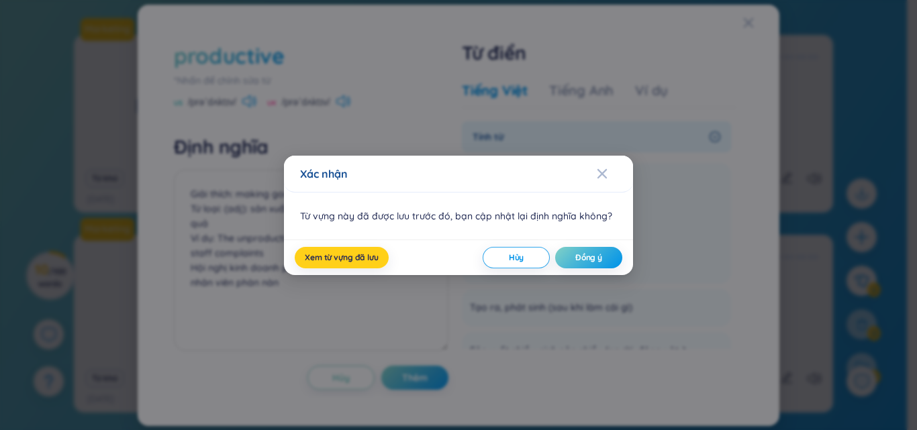
click at [365, 262] on span "Xem từ vựng đã lưu" at bounding box center [342, 257] width 74 height 11
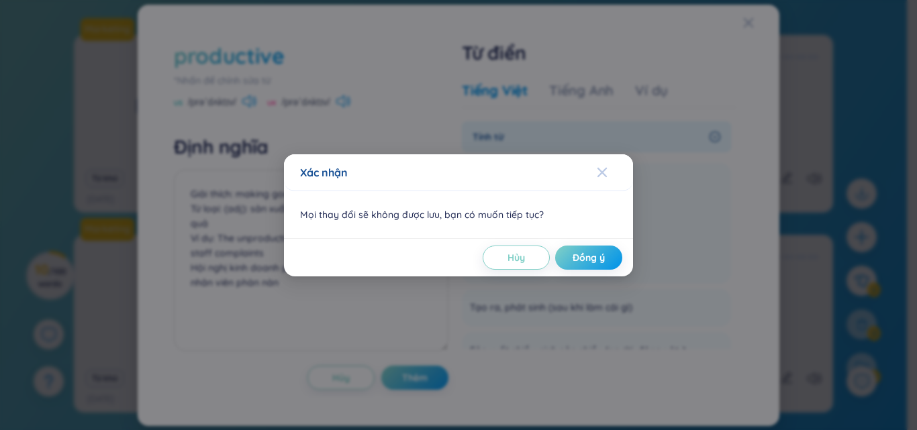
click at [600, 179] on div "Close" at bounding box center [602, 172] width 11 height 36
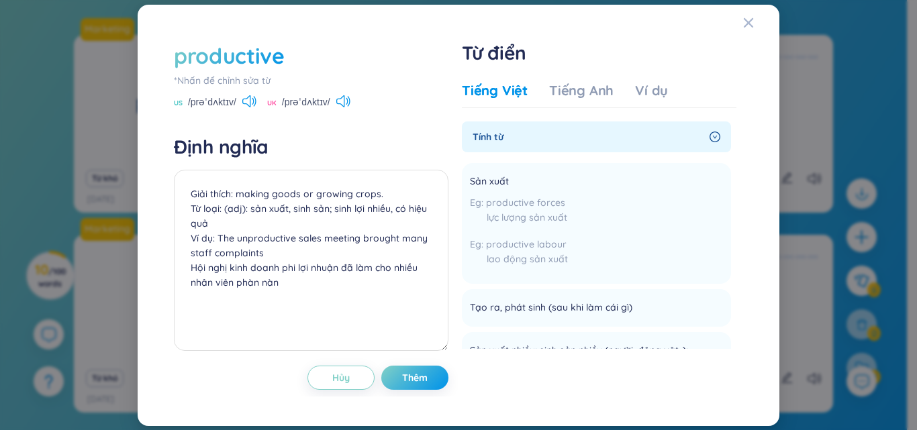
click at [448, 370] on div "productive *Nhấn để chỉnh sửa từ [GEOGRAPHIC_DATA] /prəˈdʌktɪv/ [GEOGRAPHIC_DAT…" at bounding box center [458, 215] width 583 height 362
click at [431, 381] on button "Thêm" at bounding box center [414, 378] width 67 height 24
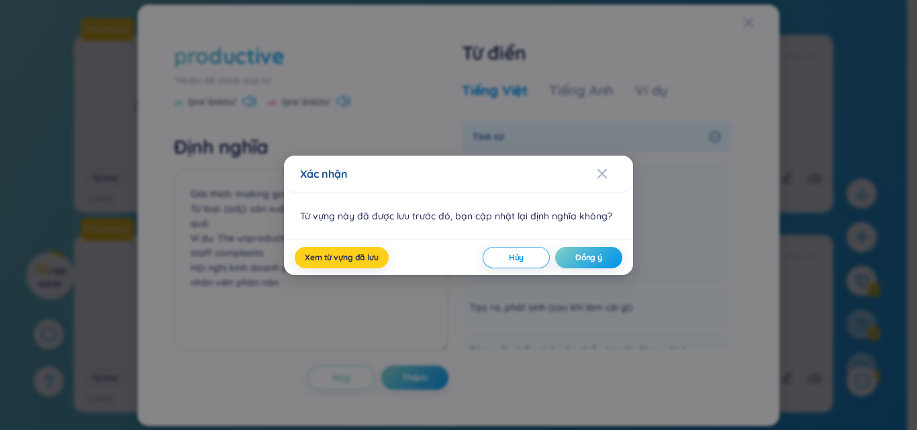
click at [366, 253] on span "Xem từ vựng đã lưu" at bounding box center [342, 257] width 74 height 11
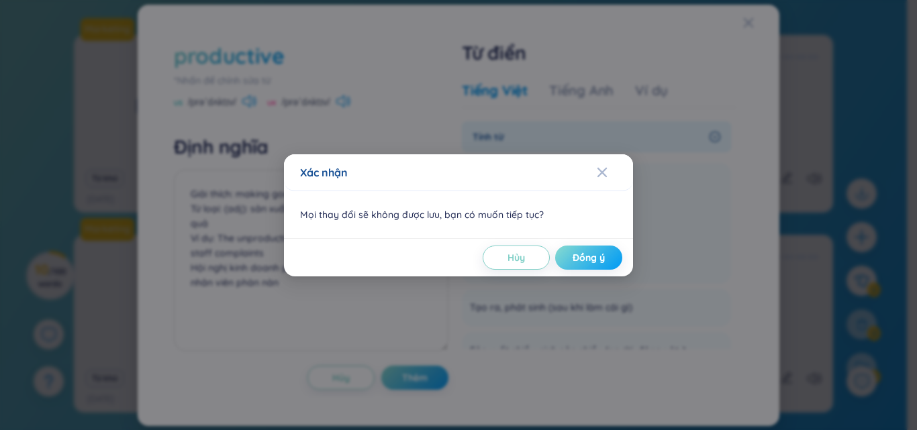
click at [595, 264] on button "Đồng ý" at bounding box center [588, 258] width 67 height 24
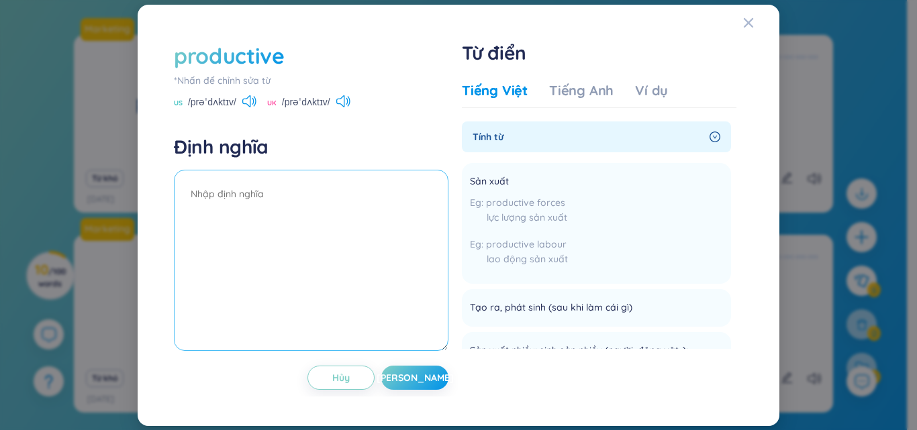
click at [399, 206] on textarea at bounding box center [311, 260] width 275 height 181
paste textarea "Giải thích: making goods or growing crops. Từ loại: (adj): sản xuất, sinh sản; …"
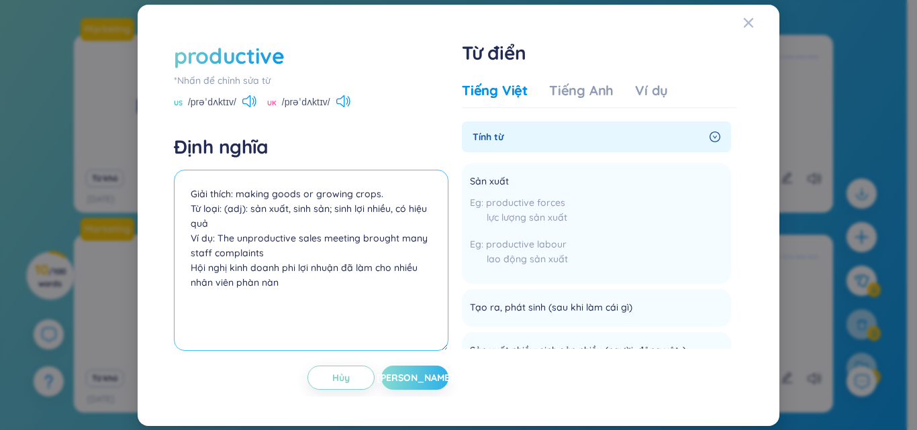
type textarea "Giải thích: making goods or growing crops. Từ loại: (adj): sản xuất, sinh sản; …"
click at [448, 381] on button "[PERSON_NAME]" at bounding box center [414, 378] width 67 height 24
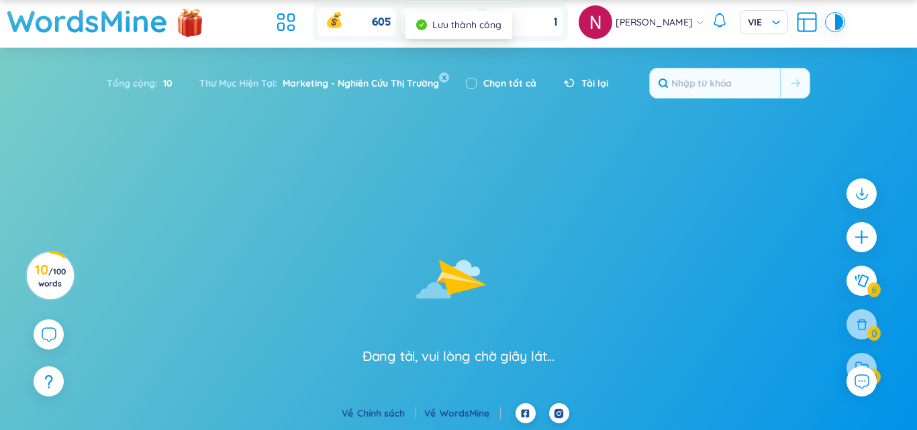
type input "productive"
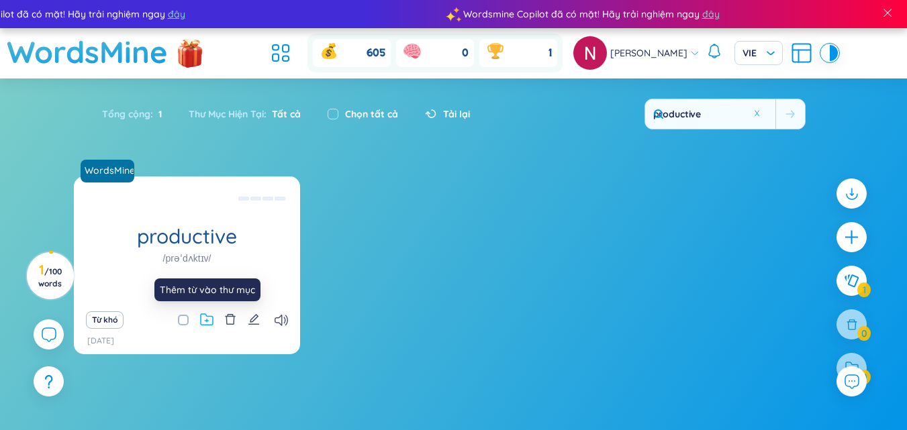
click at [209, 320] on icon at bounding box center [206, 319] width 13 height 13
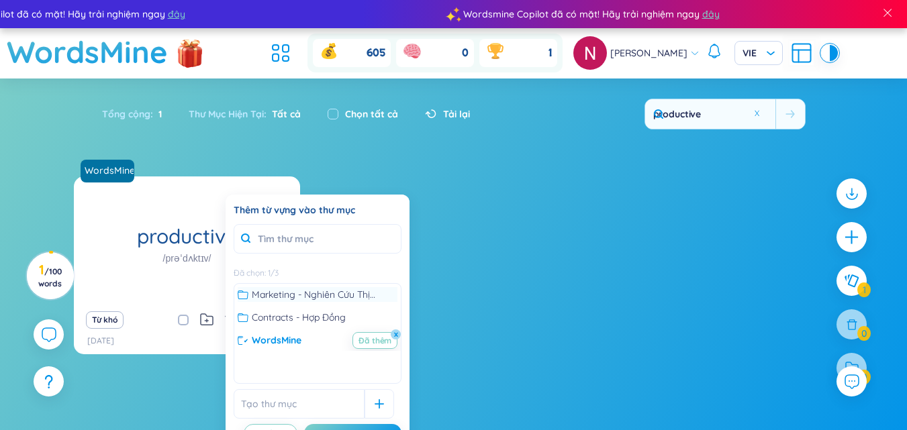
click at [305, 301] on span "Marketing - Nghiên Cứu Thị Trường" at bounding box center [325, 294] width 146 height 15
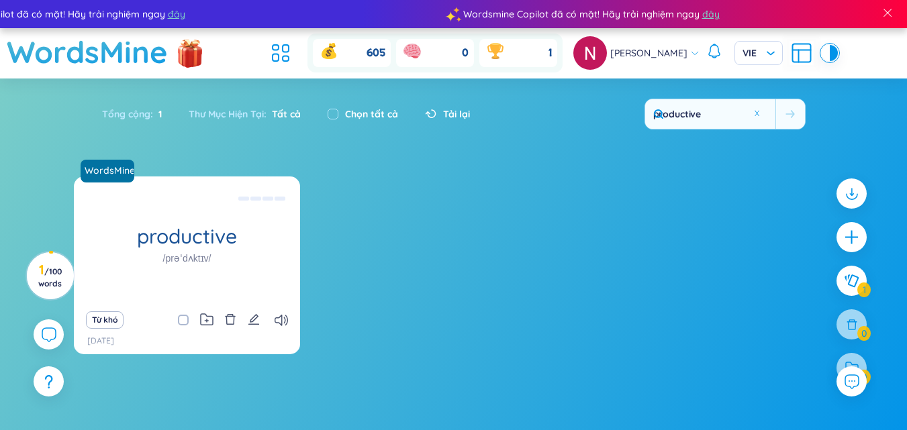
scroll to position [31, 0]
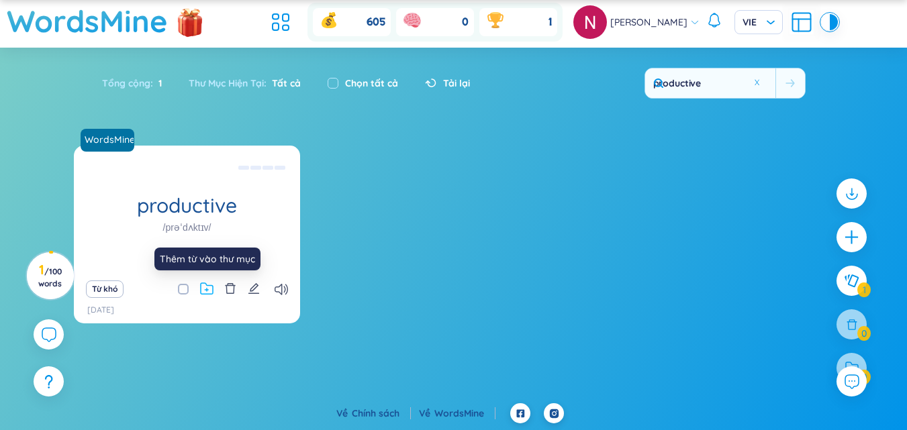
click at [202, 292] on icon at bounding box center [206, 289] width 13 height 13
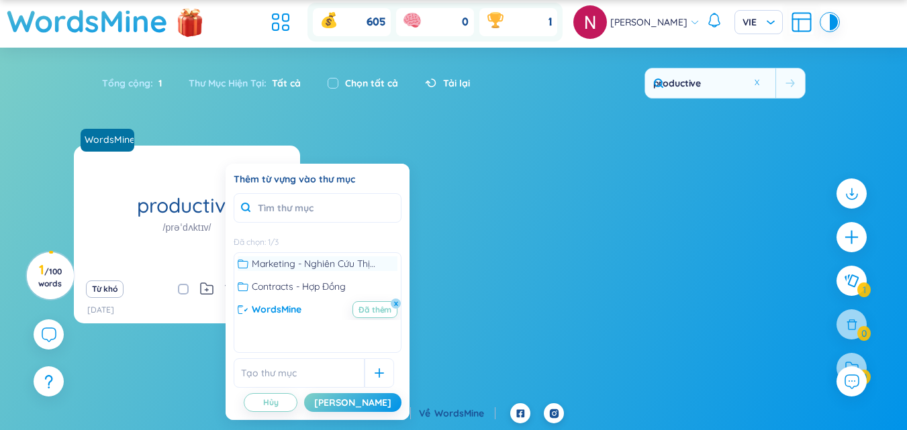
click at [358, 267] on span "Marketing - Nghiên Cứu Thị Trường" at bounding box center [325, 263] width 146 height 15
click at [379, 402] on div "[PERSON_NAME]" at bounding box center [352, 402] width 77 height 15
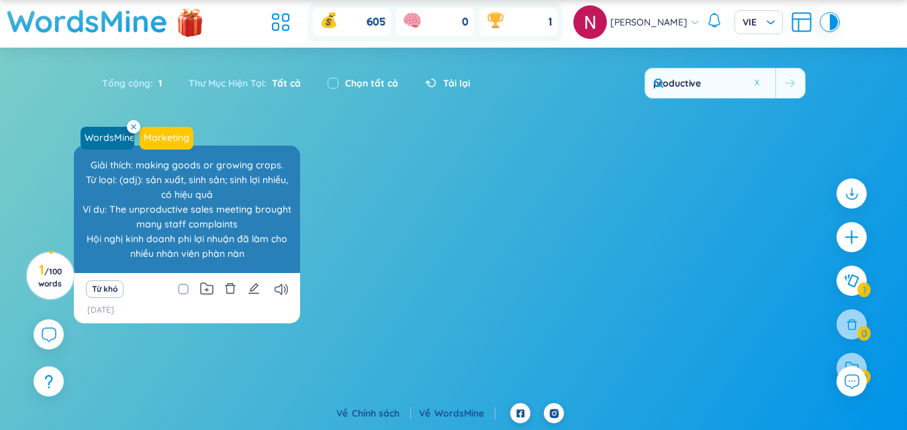
click at [134, 128] on icon at bounding box center [133, 126] width 5 height 5
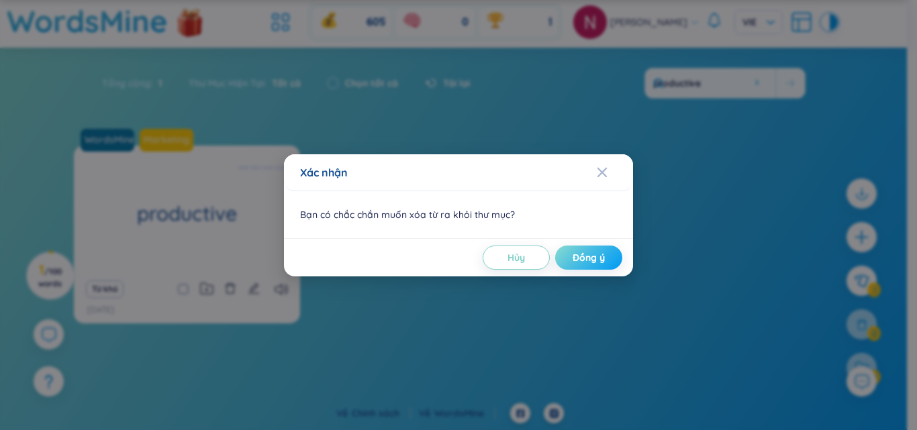
click at [588, 249] on button "Đồng ý" at bounding box center [588, 258] width 67 height 24
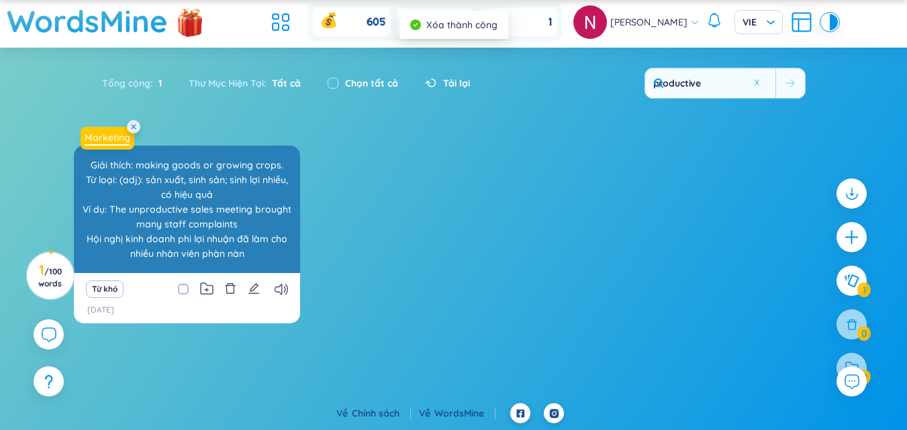
click at [119, 133] on link "Marketing - Nghiên Cứu Thị Trường" at bounding box center [107, 137] width 56 height 13
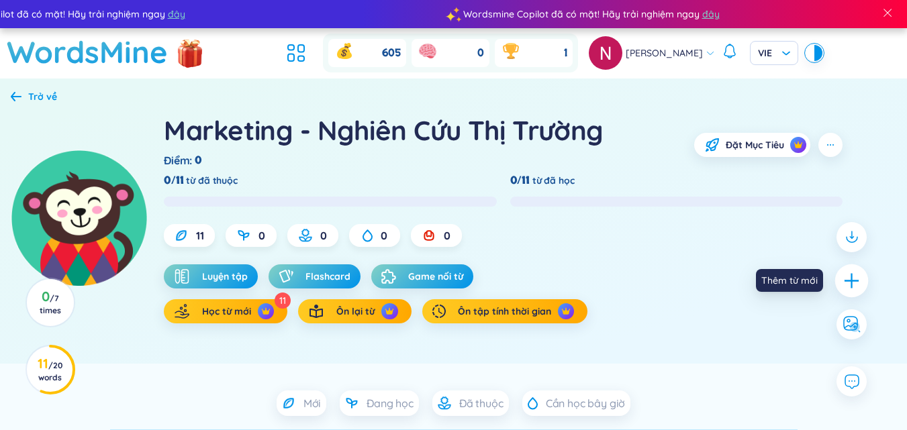
click at [852, 277] on icon "plus" at bounding box center [851, 280] width 1 height 15
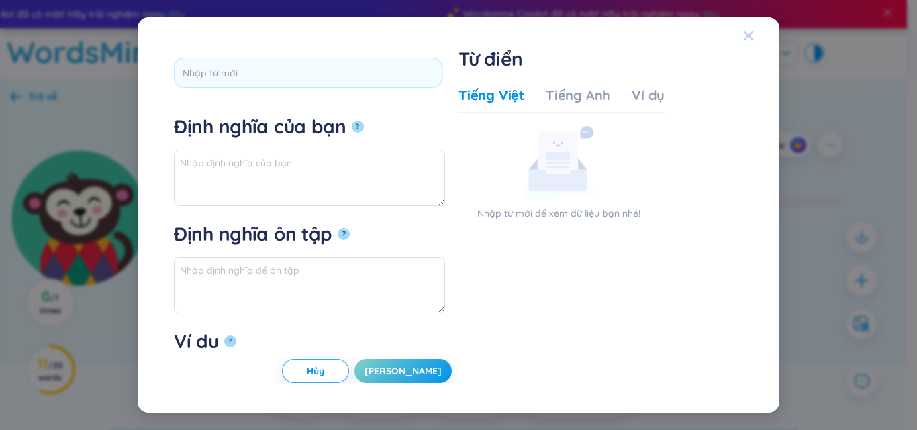
click at [746, 31] on icon "Close" at bounding box center [748, 35] width 11 height 11
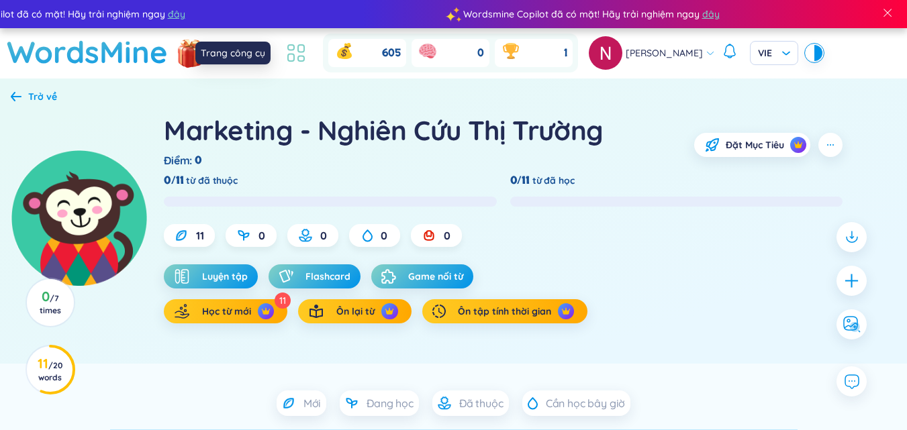
click at [284, 58] on icon at bounding box center [296, 53] width 24 height 24
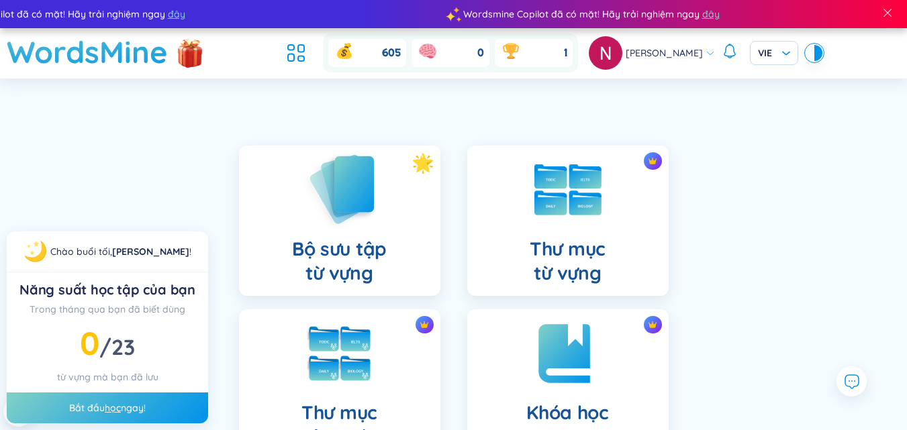
click at [350, 185] on img at bounding box center [340, 189] width 74 height 77
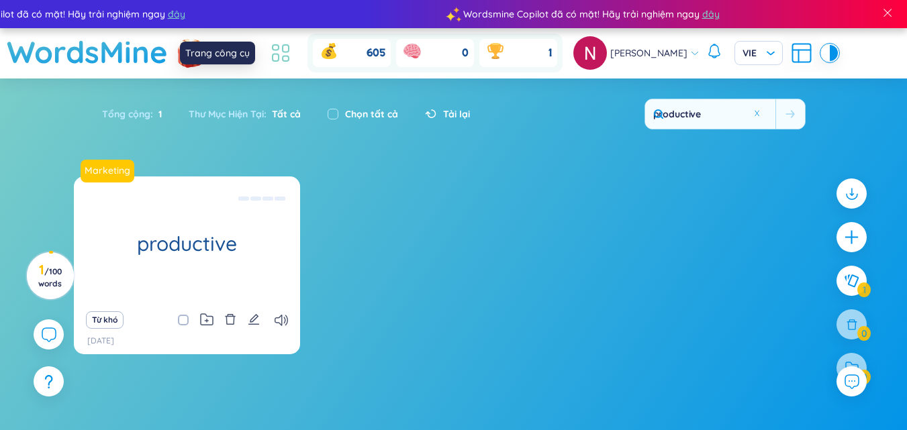
click at [273, 56] on icon at bounding box center [276, 57] width 6 height 7
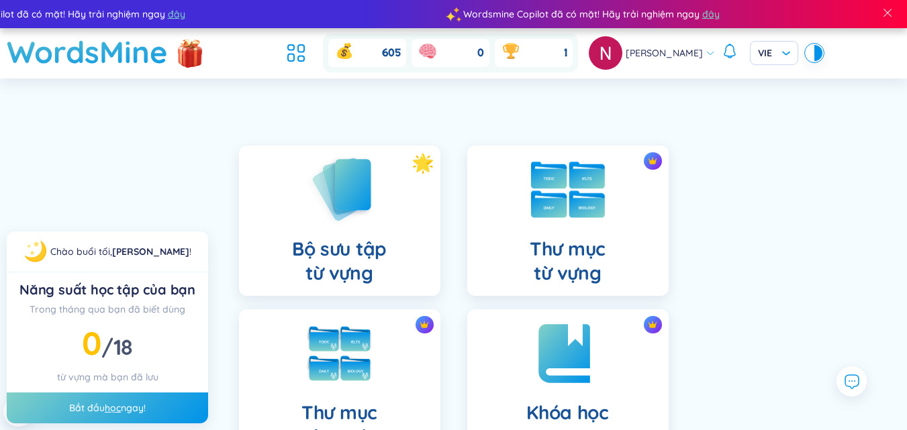
click at [531, 189] on img at bounding box center [568, 190] width 74 height 56
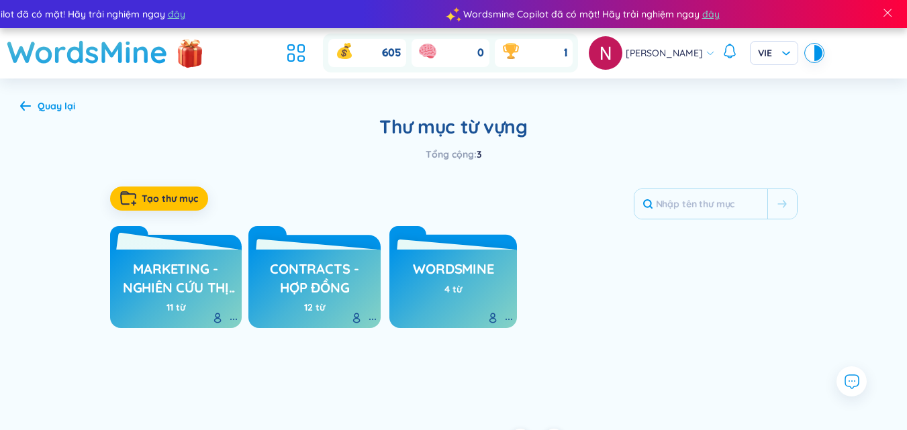
click at [183, 288] on h3 "Marketing - Nghiên Cứu Thị Trường" at bounding box center [176, 278] width 119 height 37
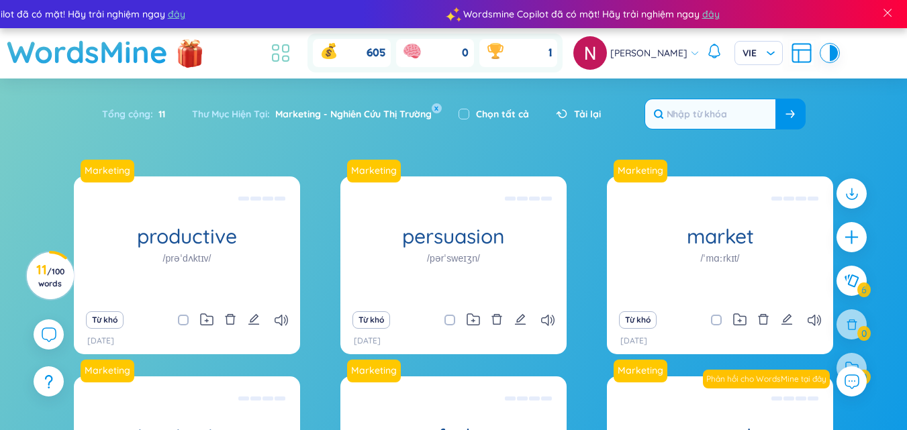
click at [281, 44] on icon at bounding box center [281, 53] width 24 height 24
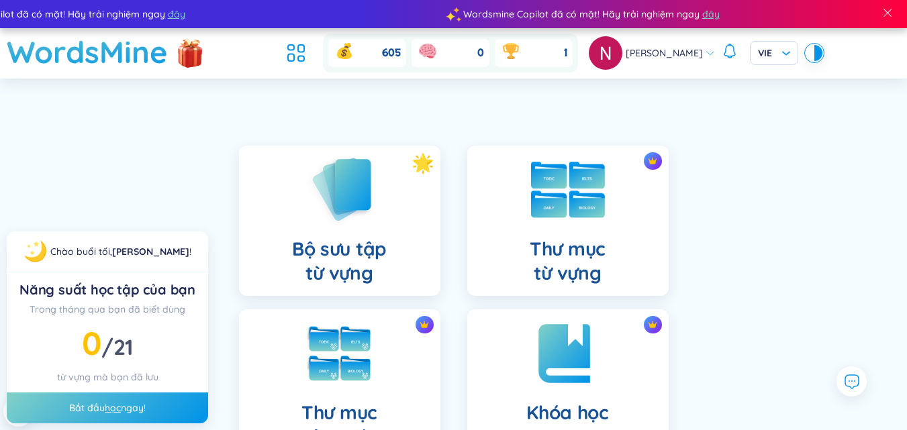
click at [557, 211] on img at bounding box center [568, 190] width 74 height 56
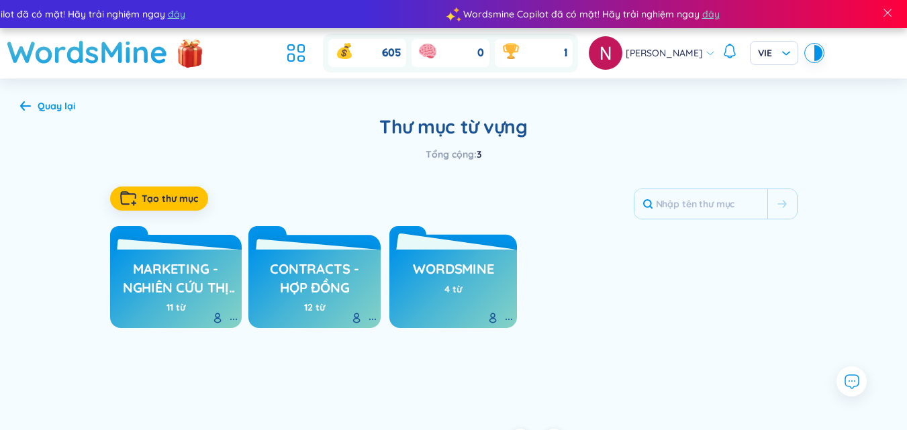
click at [413, 283] on h3 "WordsMine" at bounding box center [453, 273] width 81 height 26
click at [155, 315] on div "Marketing - Nghiên Cứu Thị Trường 11 từ" at bounding box center [176, 288] width 119 height 65
click at [201, 276] on h3 "Marketing - Nghiên Cứu Thị Trường" at bounding box center [176, 278] width 119 height 37
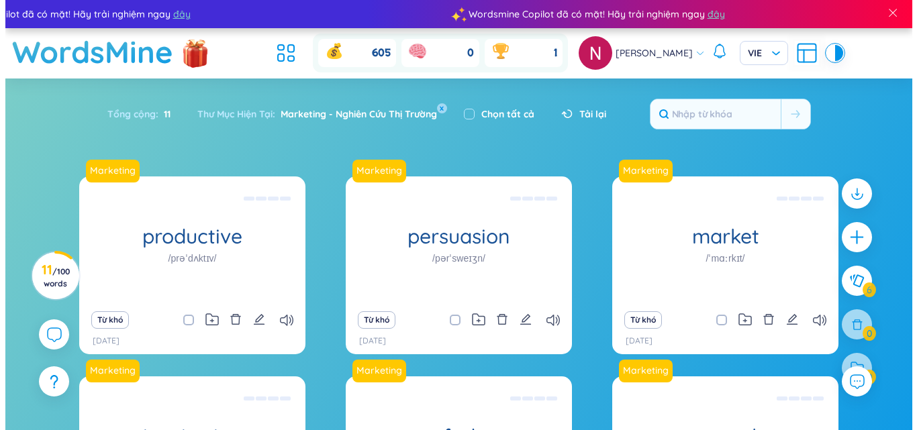
scroll to position [113, 0]
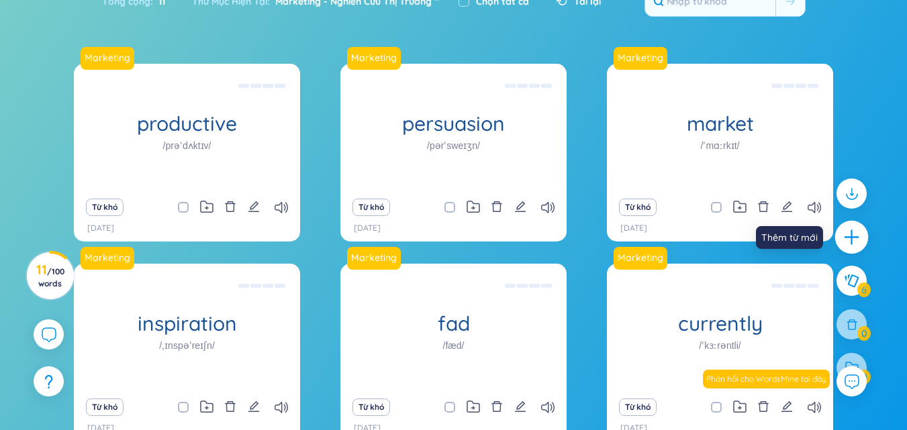
click at [847, 242] on icon "plus" at bounding box center [851, 237] width 19 height 19
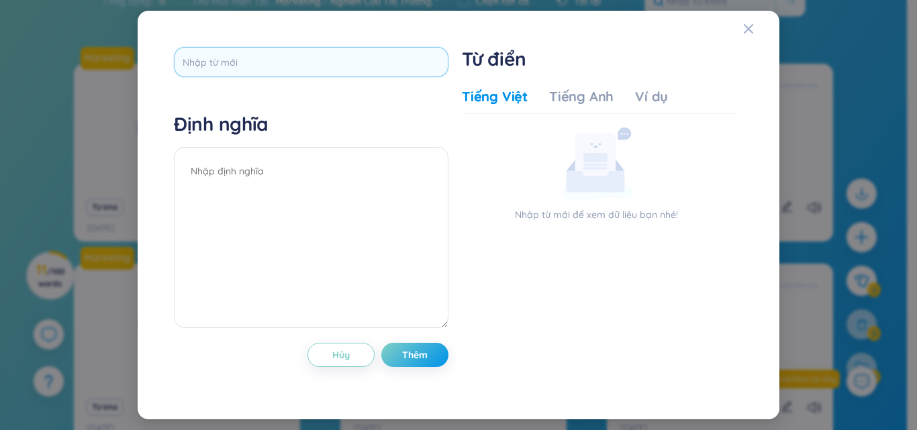
click at [334, 54] on input "text" at bounding box center [311, 62] width 275 height 30
type input "satisfaction"
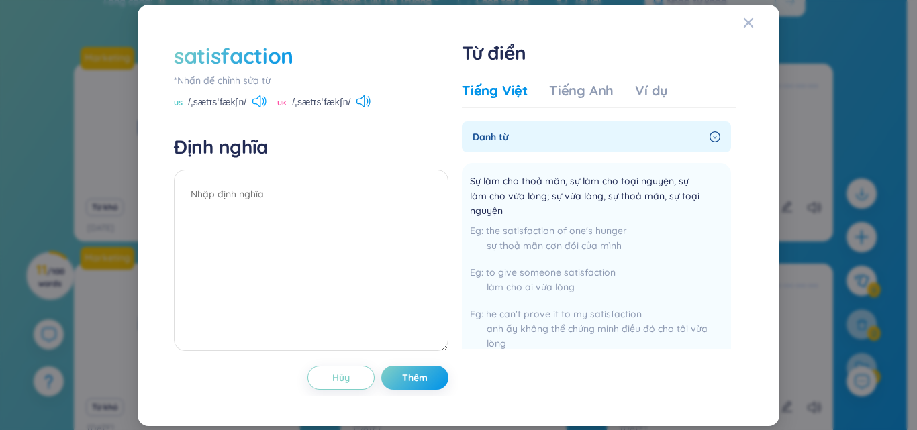
click at [255, 105] on icon at bounding box center [259, 101] width 14 height 12
click at [249, 215] on textarea at bounding box center [311, 260] width 275 height 181
paste textarea "Giải thích: the good feeling that you have when you have achieved something Từ …"
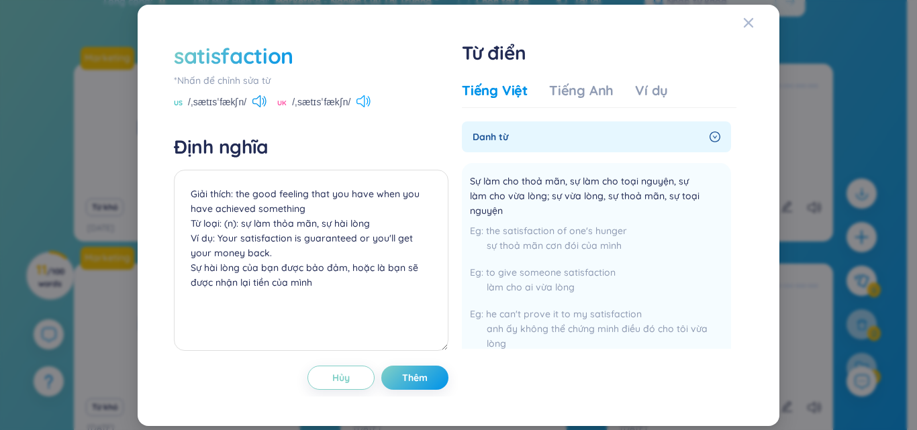
click at [368, 100] on icon at bounding box center [368, 101] width 2 height 7
click at [347, 286] on textarea "Giải thích: the good feeling that you have when you have achieved something Từ …" at bounding box center [311, 260] width 275 height 181
click at [420, 366] on button "Thêm" at bounding box center [414, 378] width 67 height 24
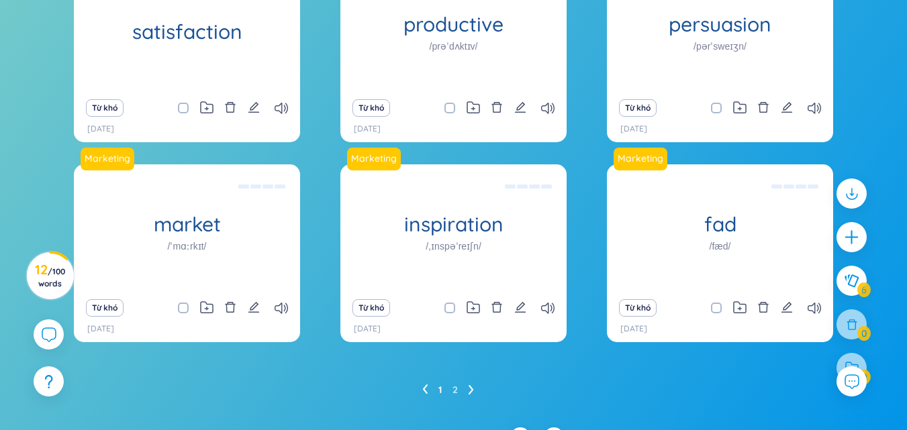
scroll to position [213, 0]
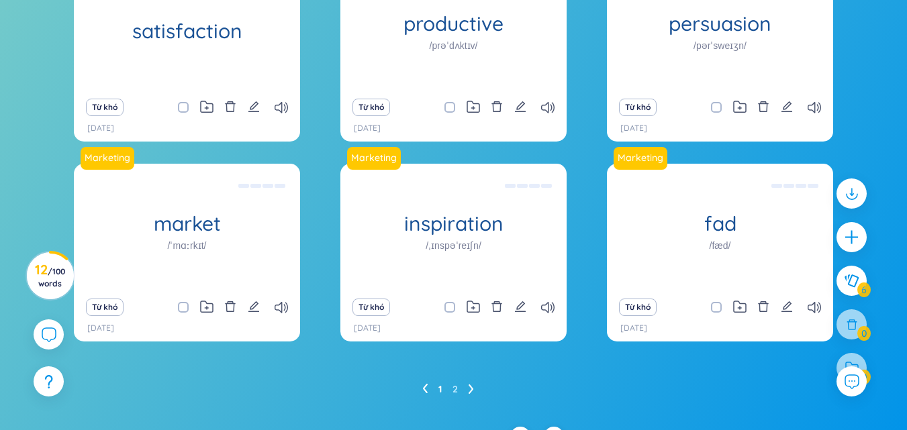
click at [469, 388] on icon at bounding box center [471, 389] width 5 height 10
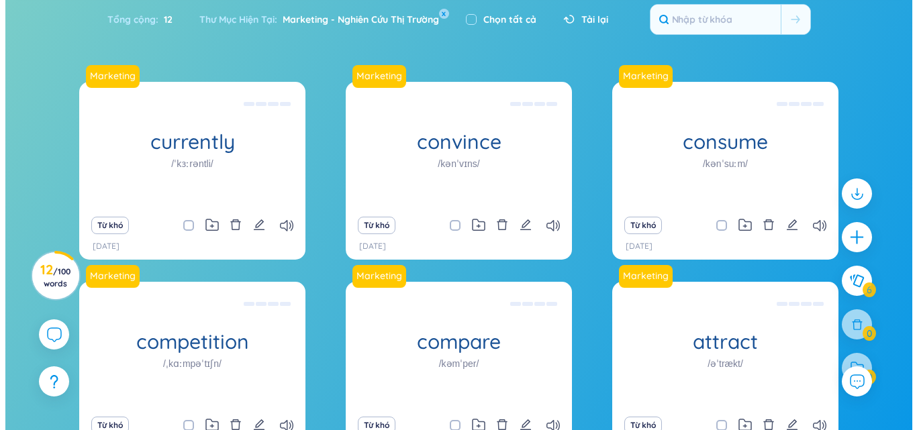
scroll to position [104, 0]
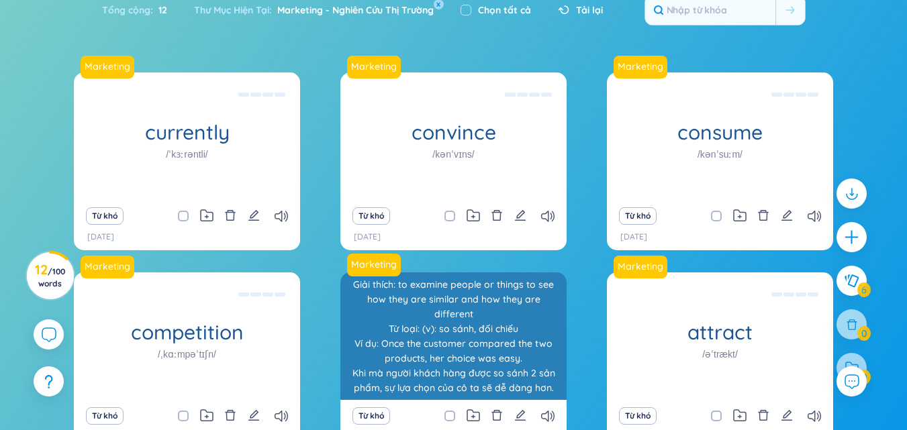
click at [540, 339] on div "Giải thích: to examine people or things to see how they are similar and how the…" at bounding box center [453, 336] width 213 height 121
click at [510, 320] on div "Giải thích: to examine people or things to see how they are similar and how the…" at bounding box center [453, 336] width 213 height 121
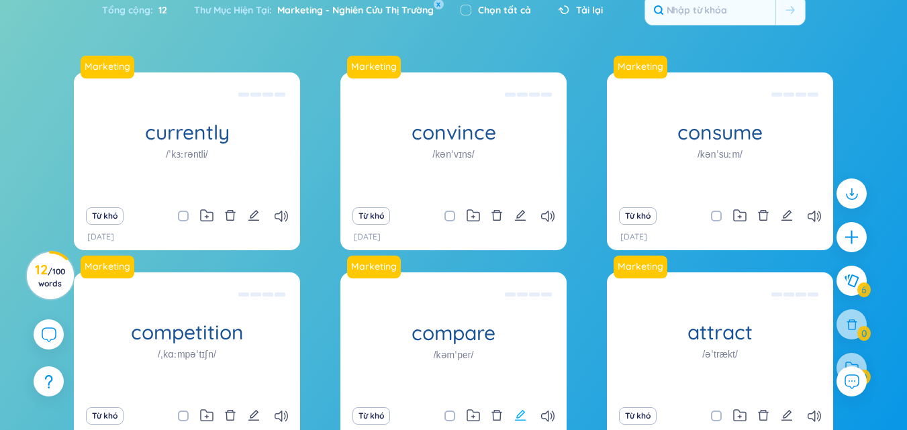
click at [524, 424] on button at bounding box center [520, 416] width 12 height 19
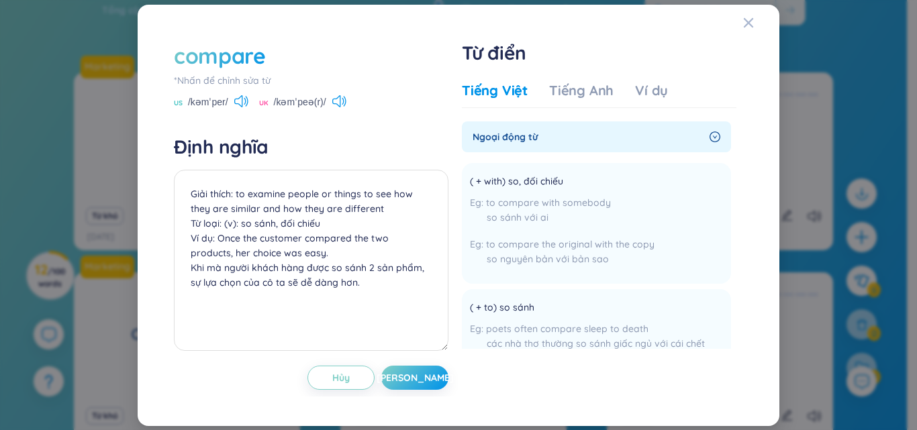
drag, startPoint x: 737, startPoint y: 142, endPoint x: 737, endPoint y: 150, distance: 8.1
click at [737, 150] on div "Từ điển Tiếng Việt Tiếng Anh Ví dụ Ngoại động từ ( + with) so, đối chiếu to com…" at bounding box center [602, 209] width 281 height 336
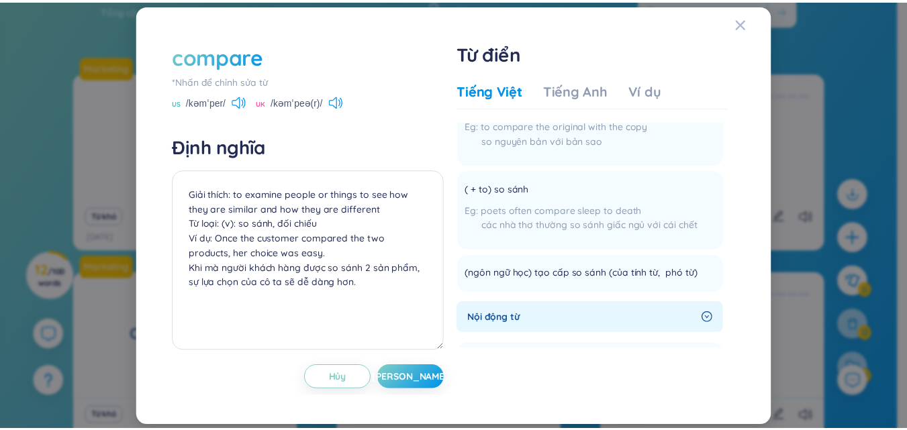
scroll to position [166, 0]
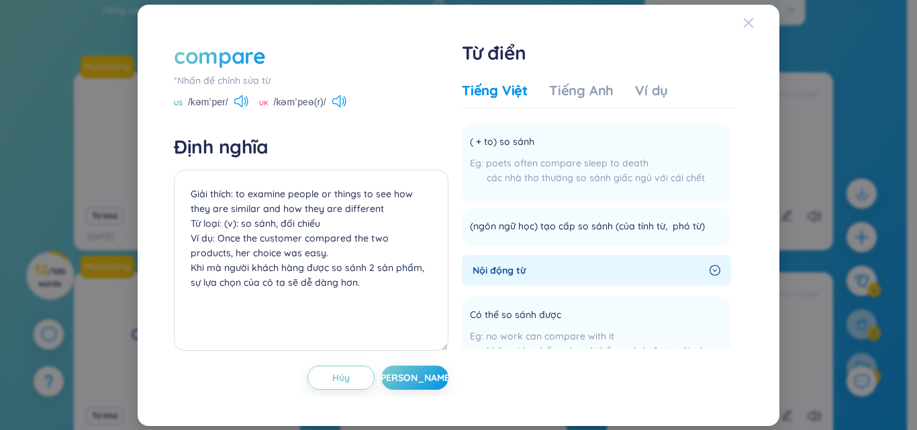
click at [750, 36] on div "Close" at bounding box center [748, 23] width 11 height 36
click at [750, 36] on div "compare *Nhấn để chỉnh sửa từ US /kəmˈper/ [GEOGRAPHIC_DATA] /kəmˈpeə(r)/ Định …" at bounding box center [458, 215] width 917 height 430
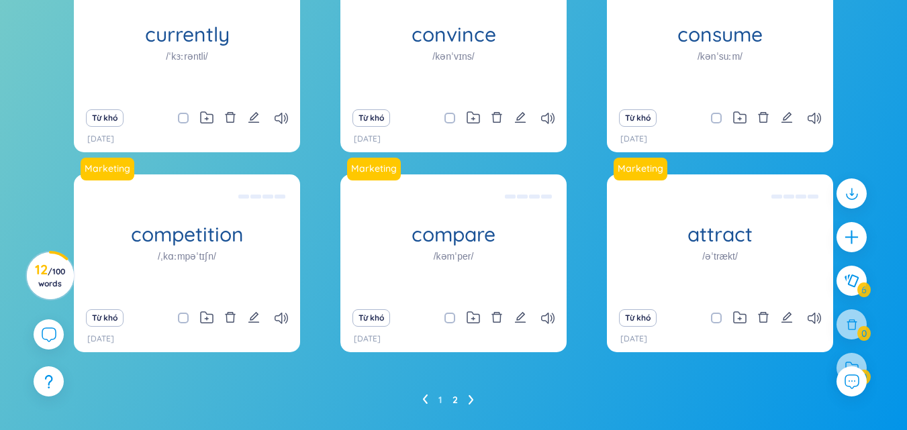
scroll to position [236, 0]
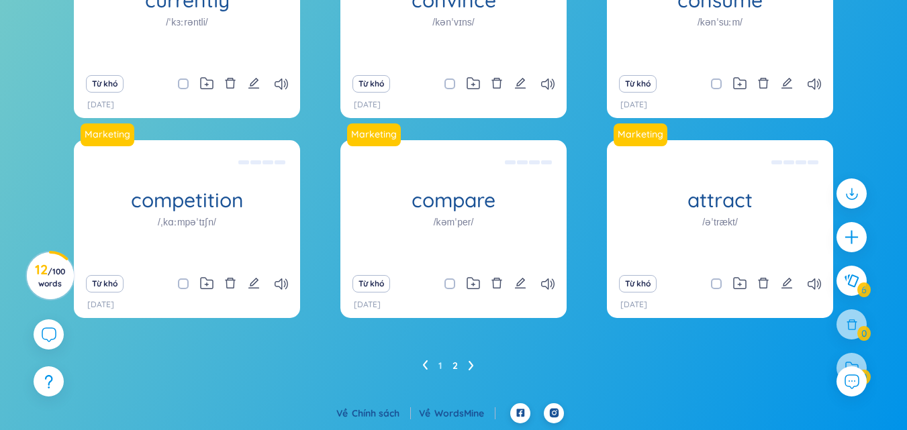
click at [426, 372] on li at bounding box center [424, 365] width 5 height 21
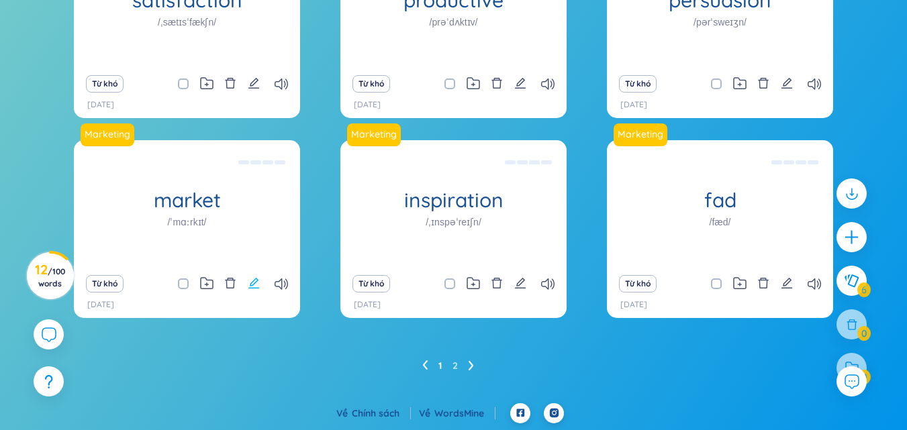
click at [248, 290] on button at bounding box center [254, 284] width 12 height 19
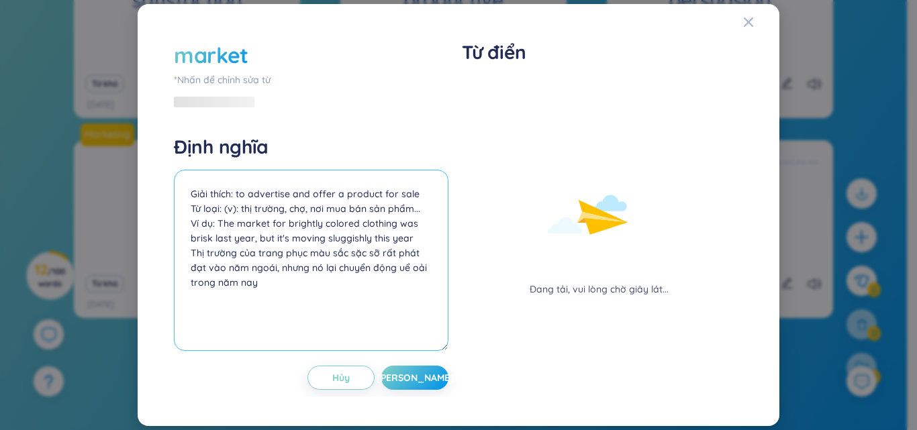
click at [232, 209] on textarea "Giải thích: to advertise and offer a product for sale Từ loại: (v): thị trường,…" at bounding box center [311, 260] width 275 height 181
type textarea "Giải thích: to advertise and offer a product for sale Từ loại: (n): thị trường,…"
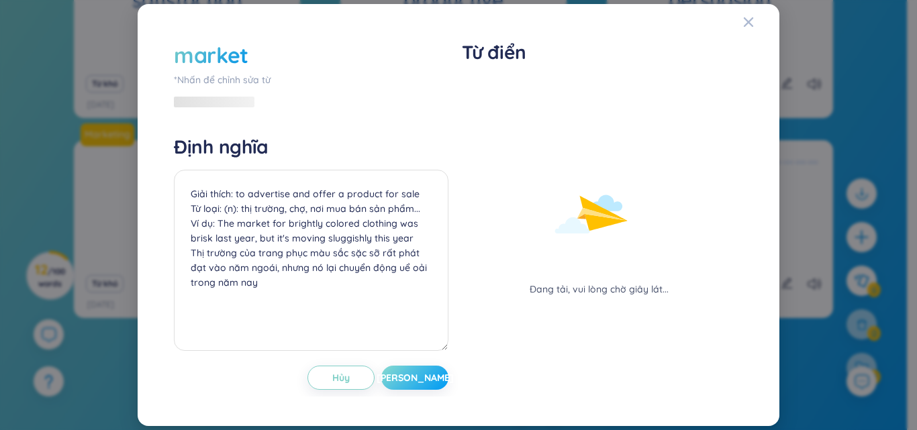
click at [434, 378] on button "[PERSON_NAME]" at bounding box center [414, 378] width 67 height 24
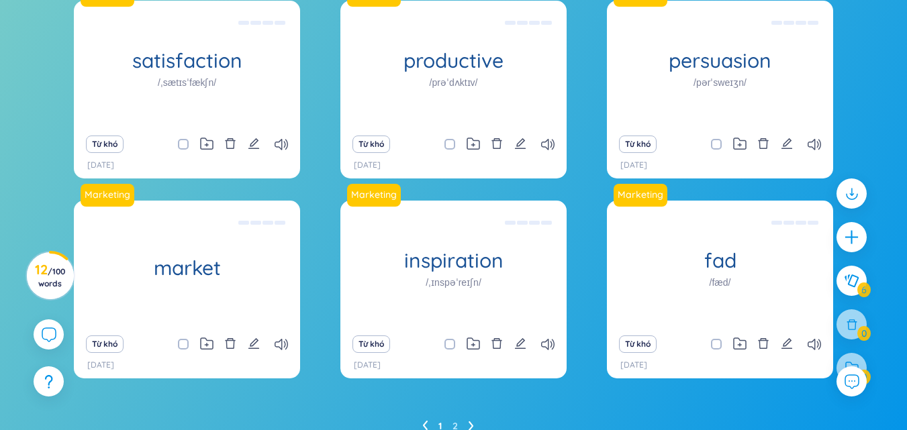
scroll to position [223, 0]
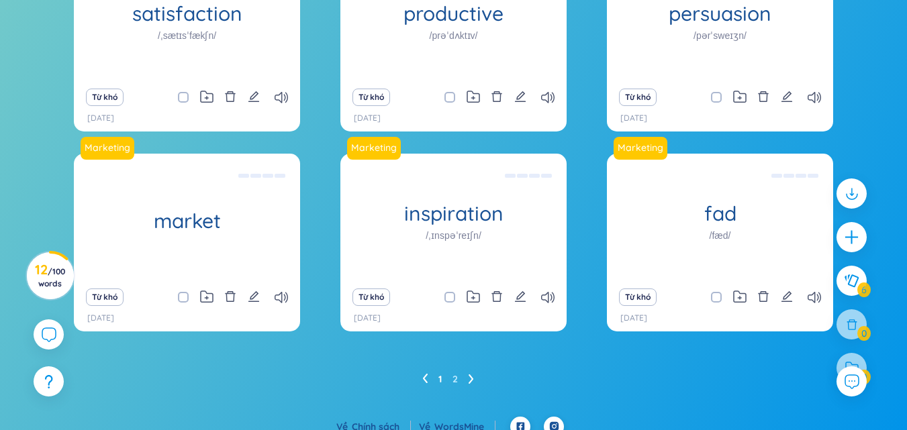
click at [473, 376] on icon at bounding box center [471, 379] width 5 height 10
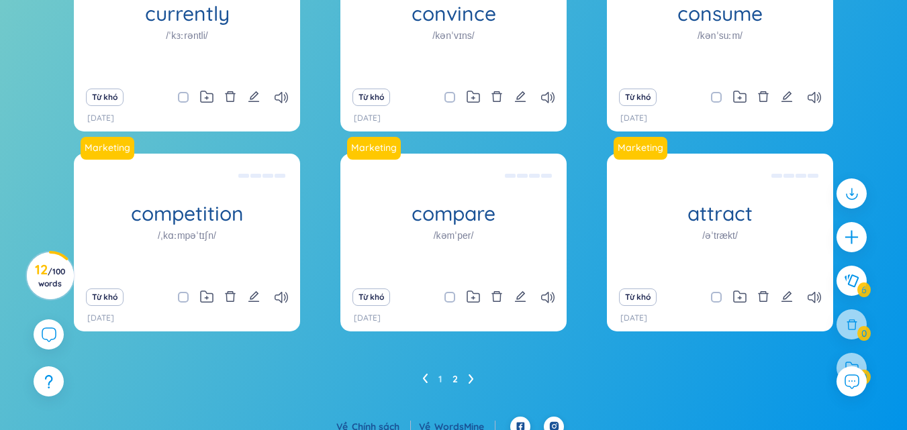
scroll to position [236, 0]
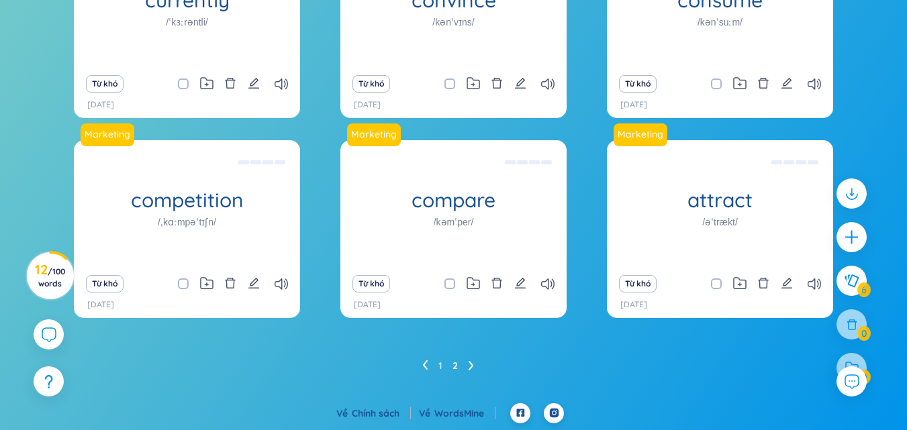
click at [423, 363] on icon at bounding box center [424, 365] width 5 height 10
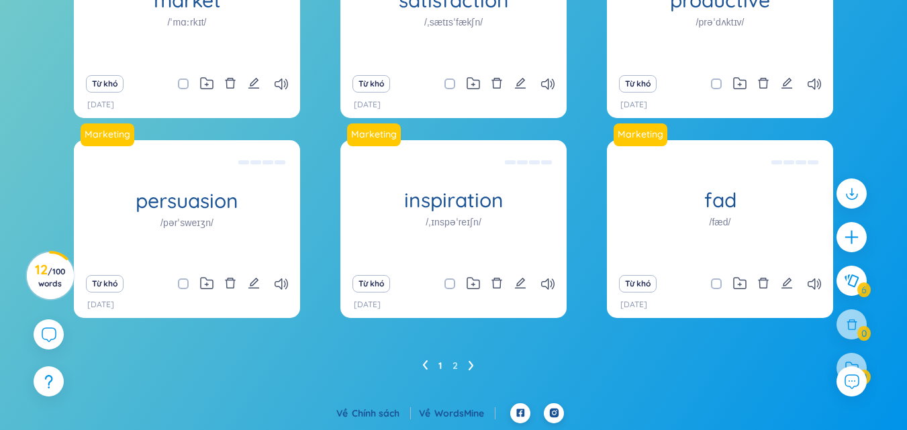
click at [474, 367] on icon at bounding box center [471, 365] width 5 height 10
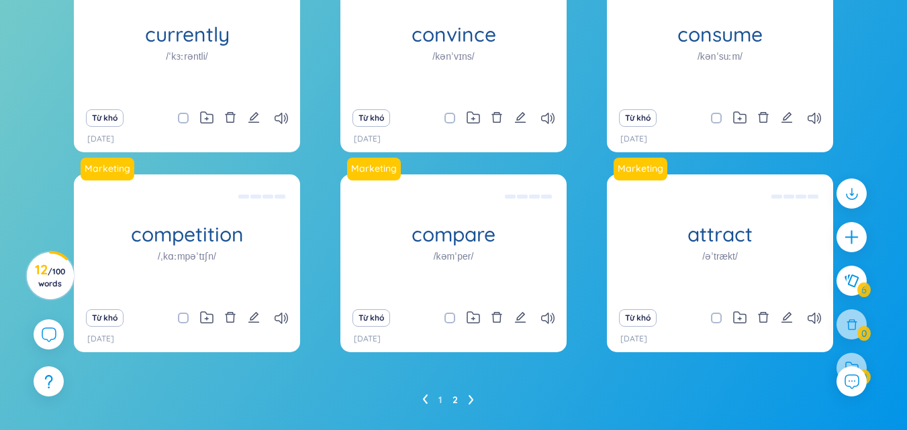
scroll to position [169, 0]
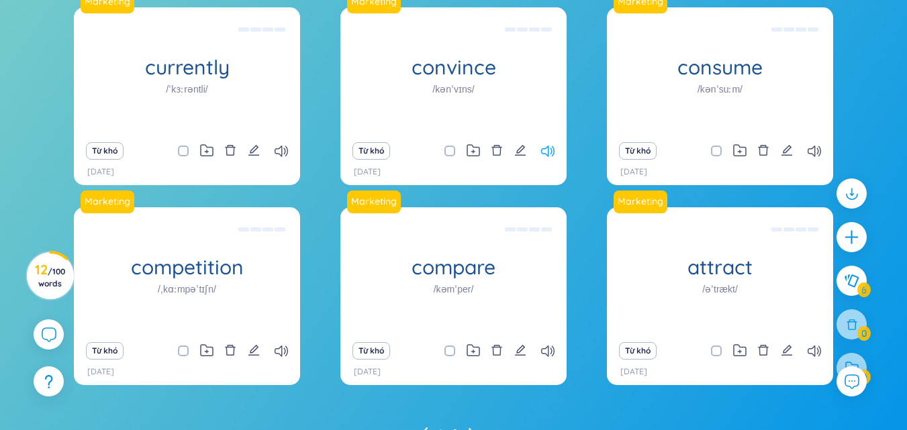
click at [551, 152] on icon at bounding box center [547, 151] width 13 height 11
click at [813, 157] on div "Từ khó" at bounding box center [720, 151] width 213 height 19
click at [815, 154] on icon at bounding box center [814, 151] width 13 height 11
